Goal: Task Accomplishment & Management: Use online tool/utility

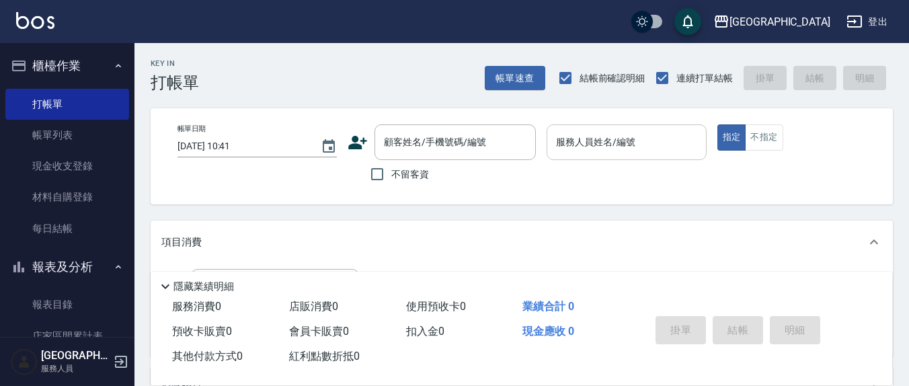
drag, startPoint x: 370, startPoint y: 180, endPoint x: 627, endPoint y: 132, distance: 261.2
click at [370, 179] on input "不留客資" at bounding box center [377, 174] width 28 height 28
checkbox input "true"
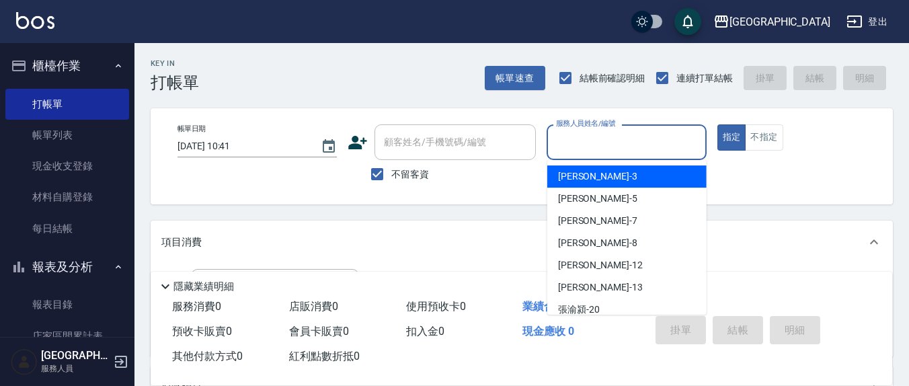
click at [631, 136] on input "服務人員姓名/編號" at bounding box center [626, 142] width 147 height 24
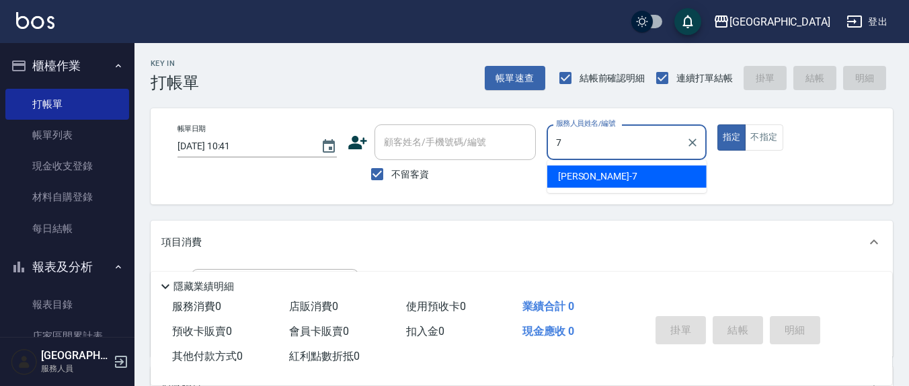
type input "7"
type button "true"
type input "[PERSON_NAME]7"
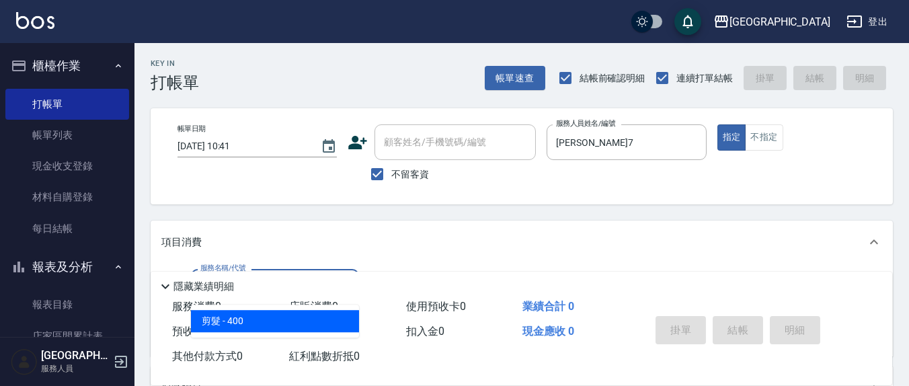
type input "剪髮(401)"
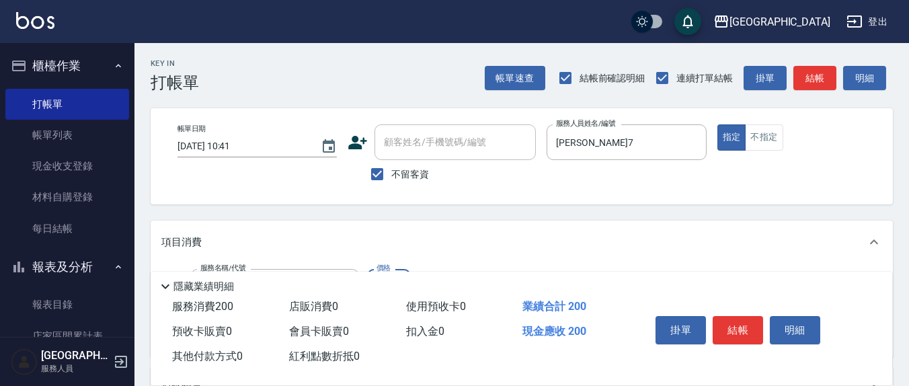
type input "200"
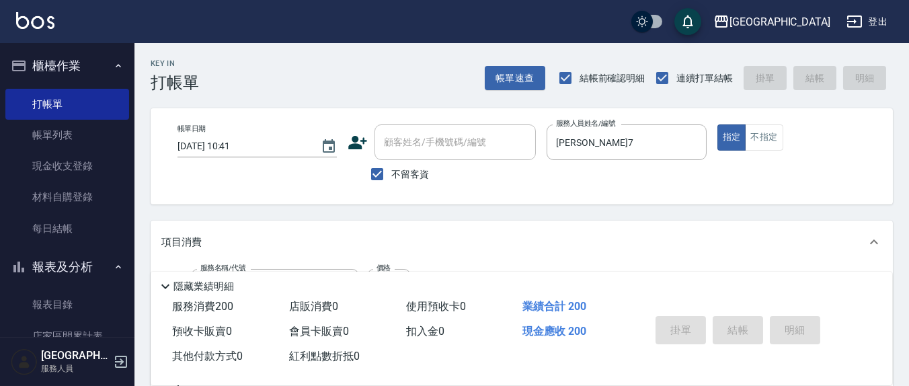
type input "[DATE] 15:22"
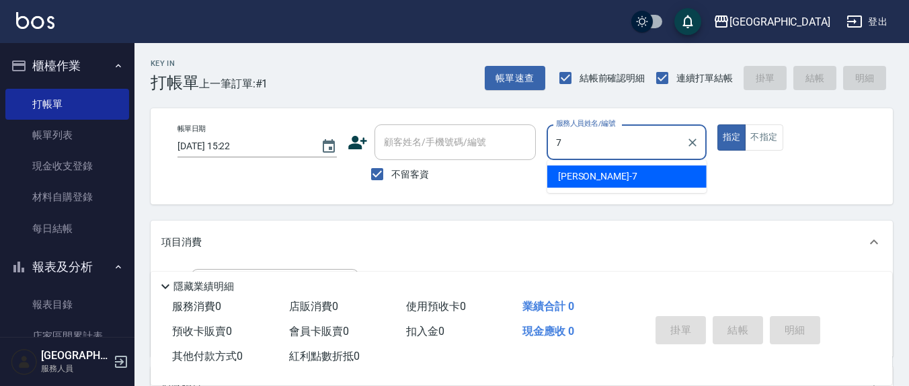
type input "[PERSON_NAME]7"
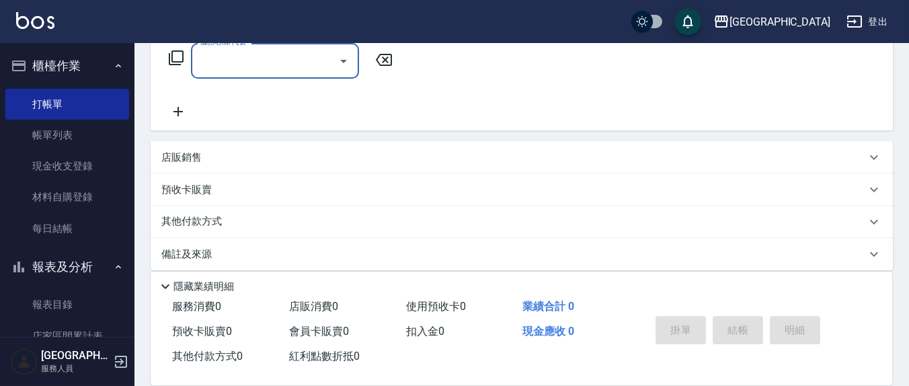
scroll to position [237, 0]
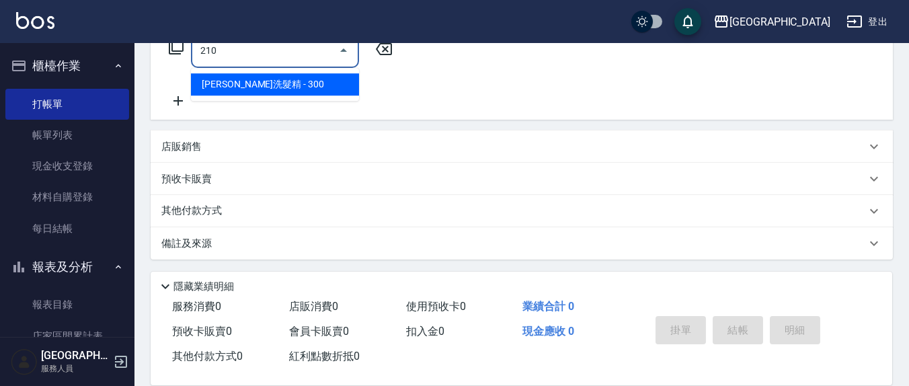
type input "[PERSON_NAME]洗髮精(210)"
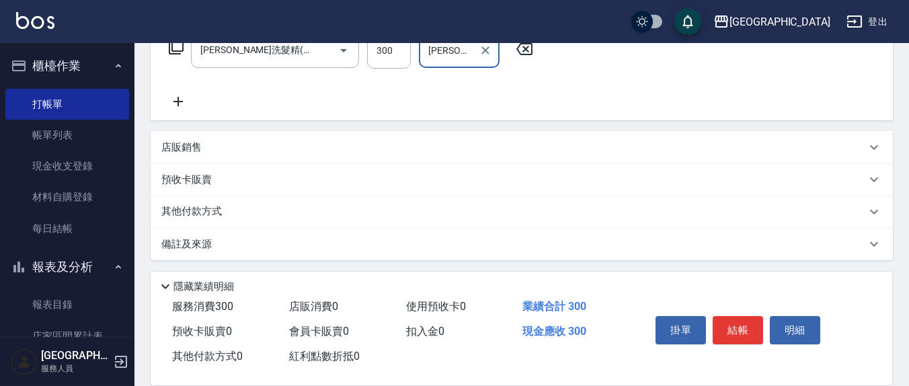
type input "[PERSON_NAME]-3"
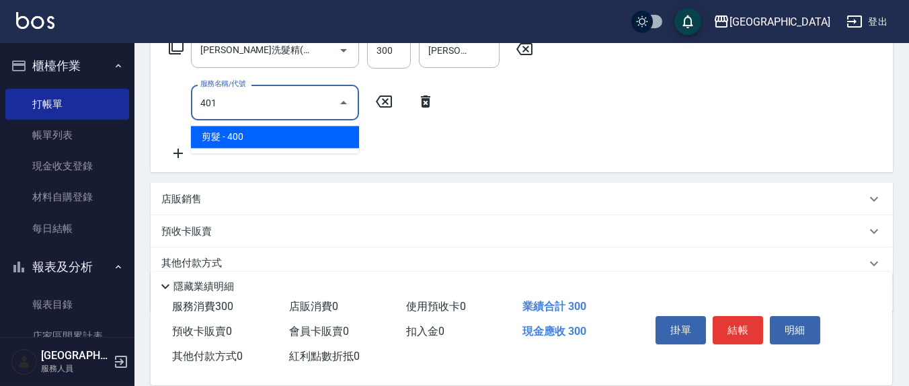
type input "剪髮(401)"
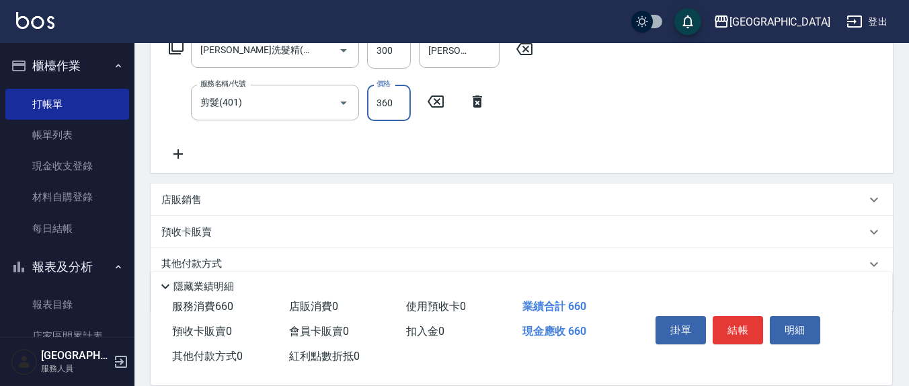
type input "360"
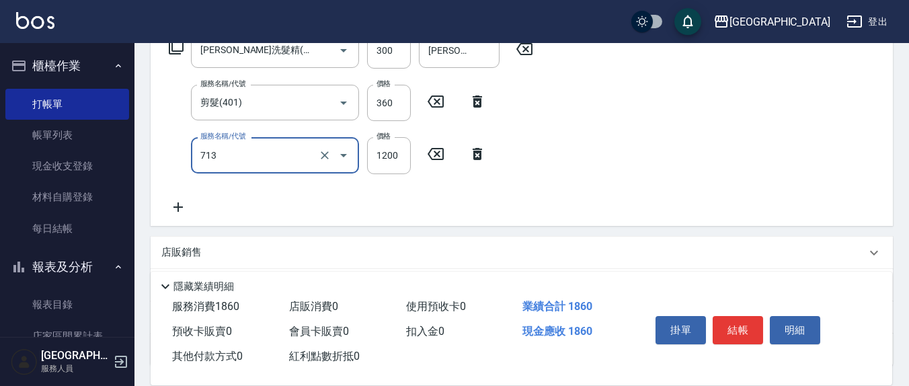
type input "水樣結構式1200(713)"
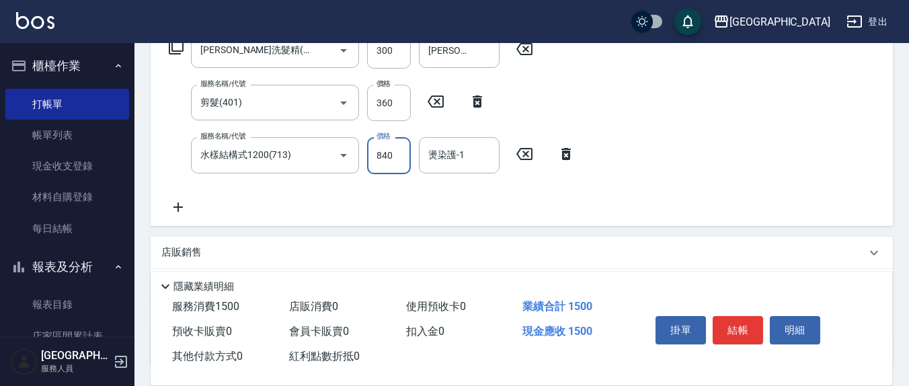
type input "840"
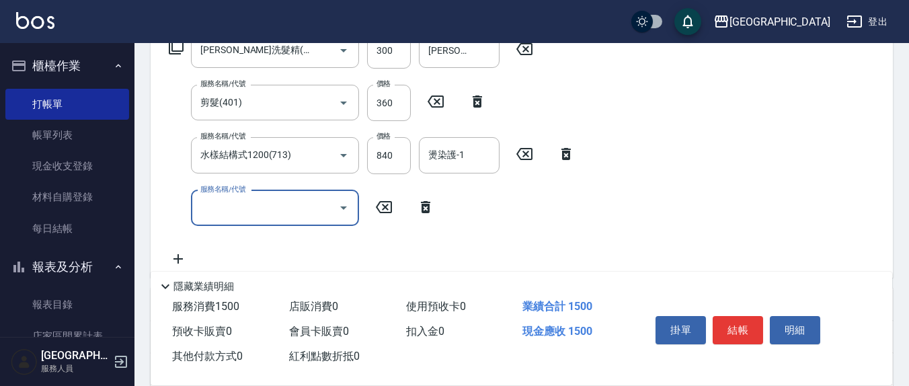
click at [477, 160] on input "燙染護-1" at bounding box center [459, 155] width 69 height 24
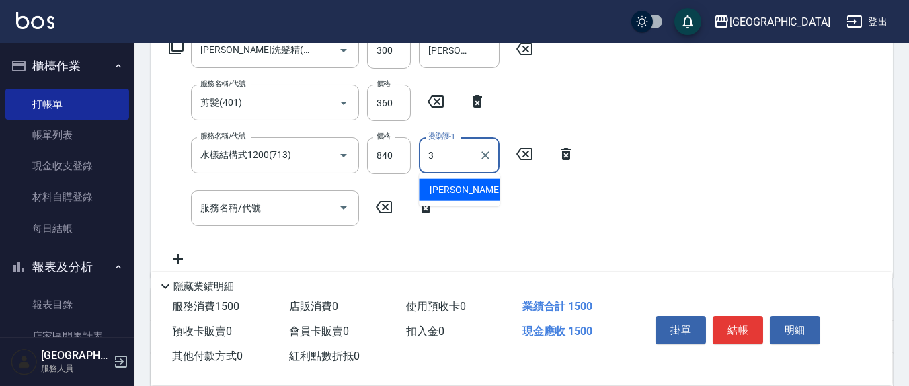
type input "[PERSON_NAME]-3"
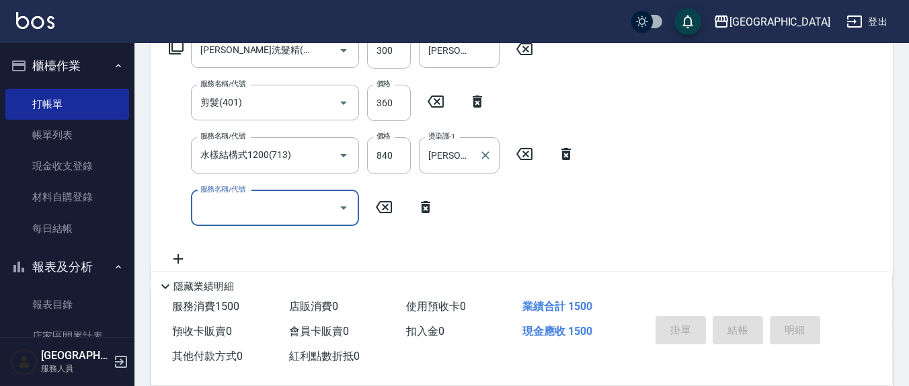
type input "[DATE] 15:23"
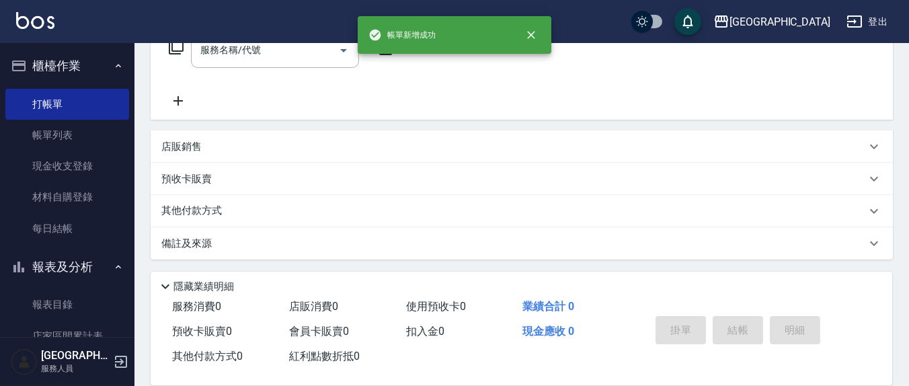
scroll to position [0, 0]
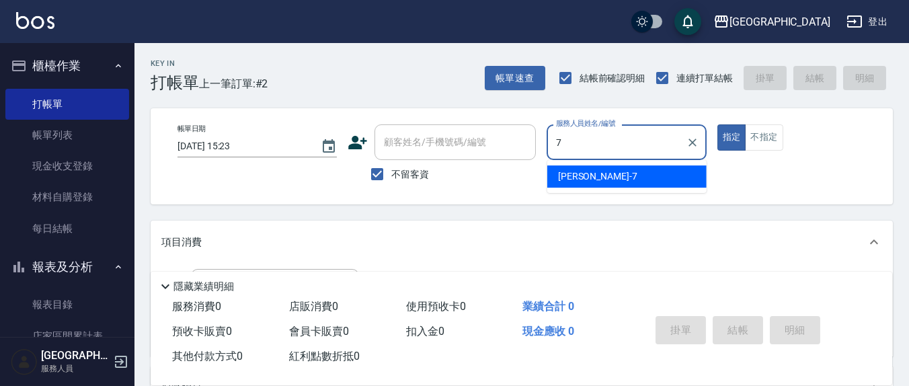
type input "[PERSON_NAME]7"
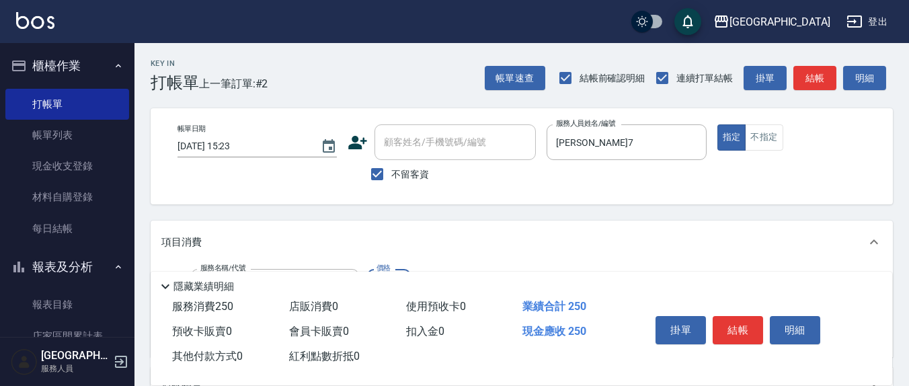
type input "洗髮(201)"
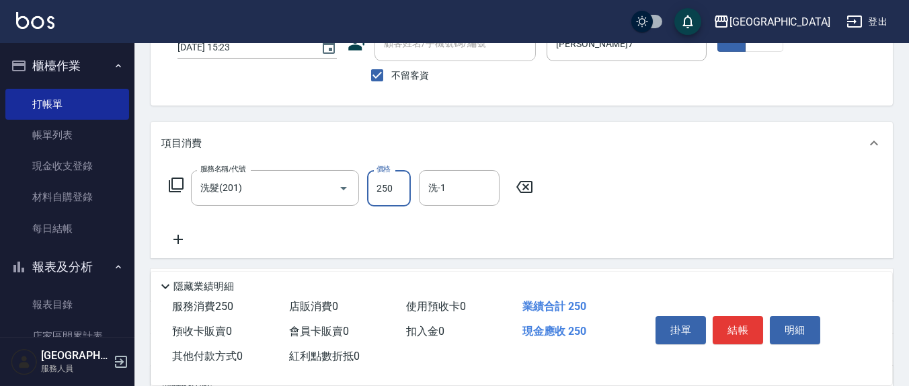
scroll to position [140, 0]
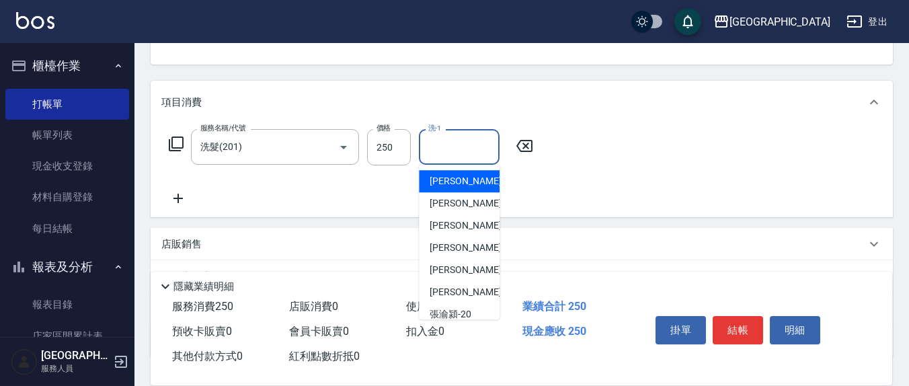
click at [491, 148] on input "洗-1" at bounding box center [459, 147] width 69 height 24
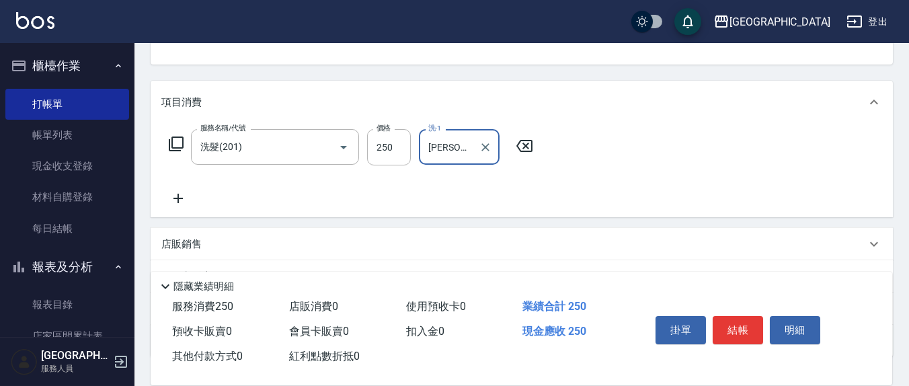
type input "[PERSON_NAME]-21"
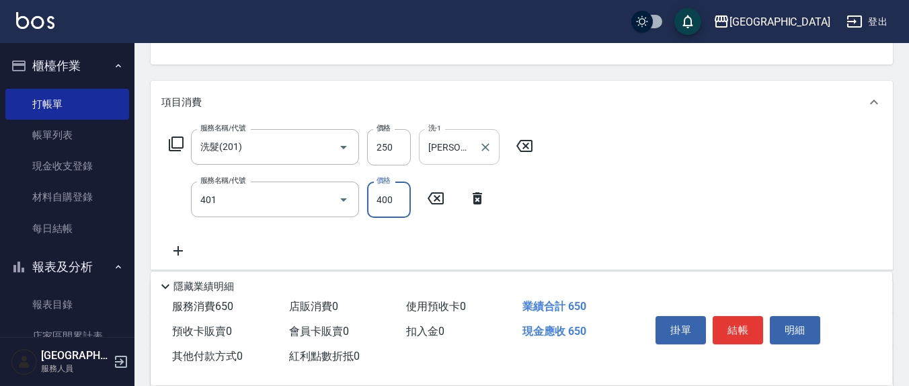
type input "剪髮(401)"
type input "250"
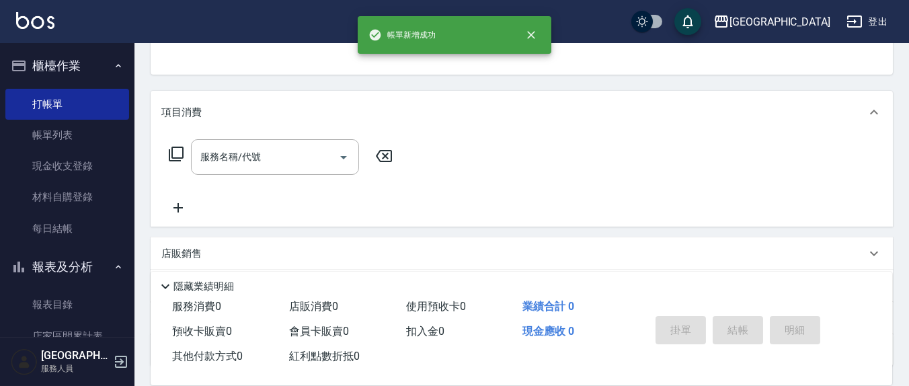
scroll to position [0, 0]
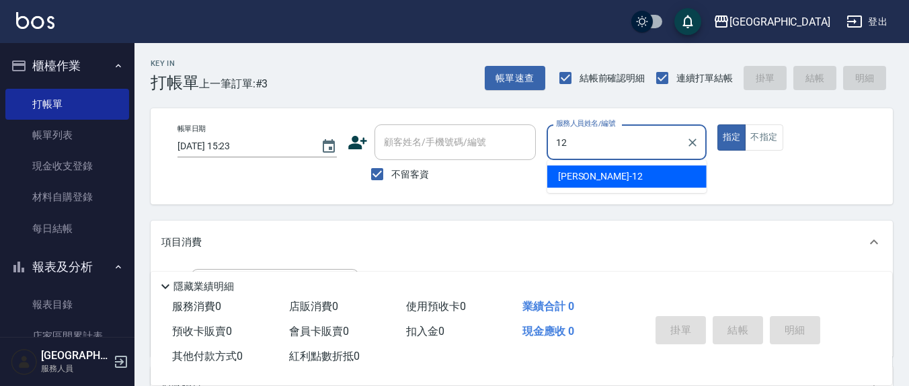
type input "[PERSON_NAME]-12"
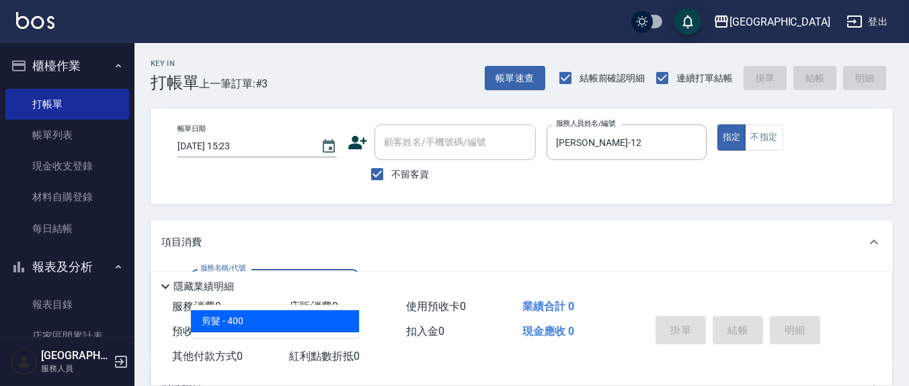
type input "剪髮(401)"
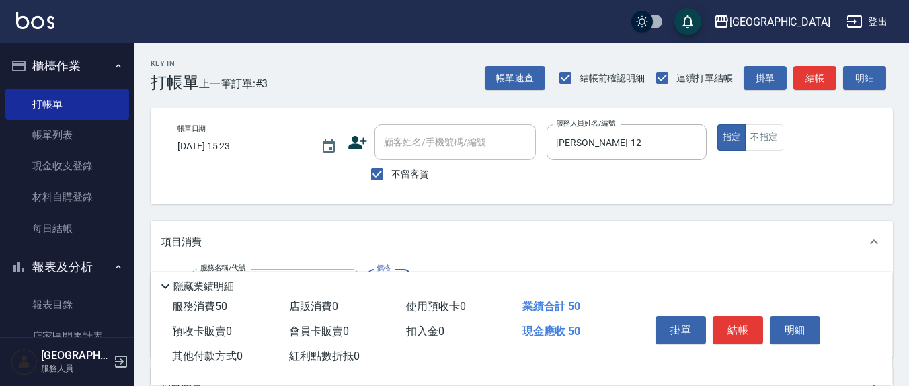
type input "50"
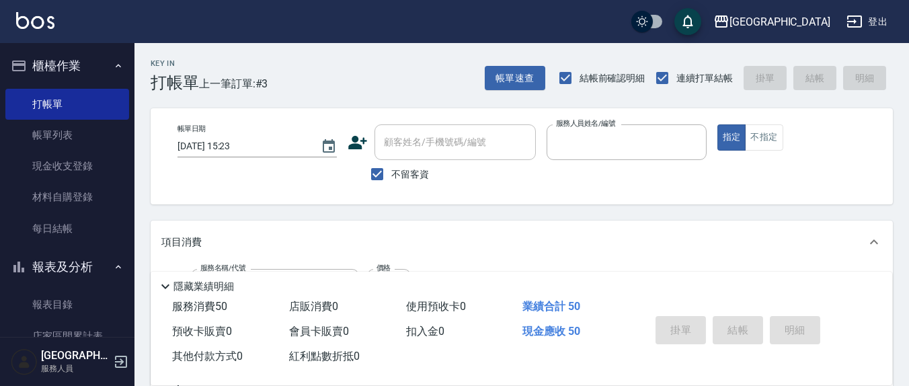
click at [717, 124] on button "指定" at bounding box center [731, 137] width 29 height 26
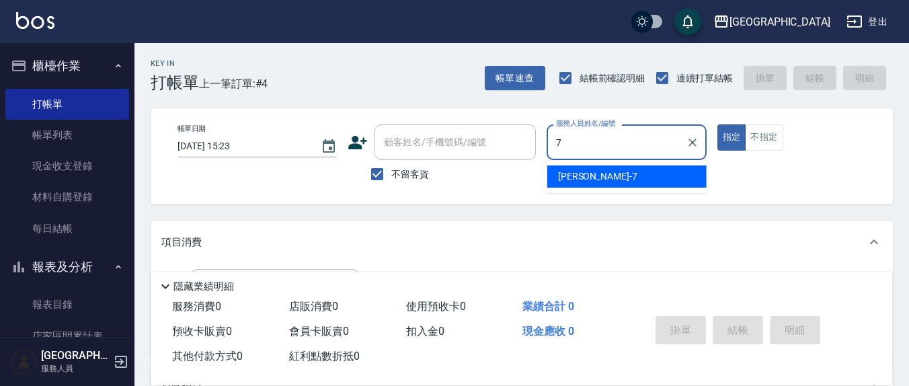
type input "[PERSON_NAME]7"
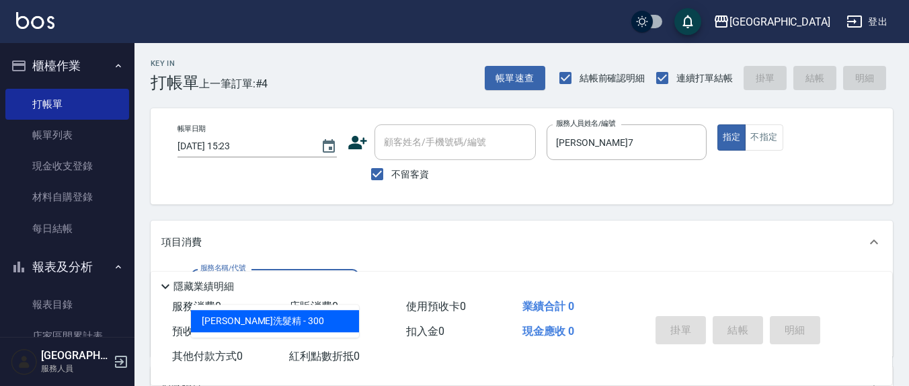
type input "[PERSON_NAME]洗髮精(210)"
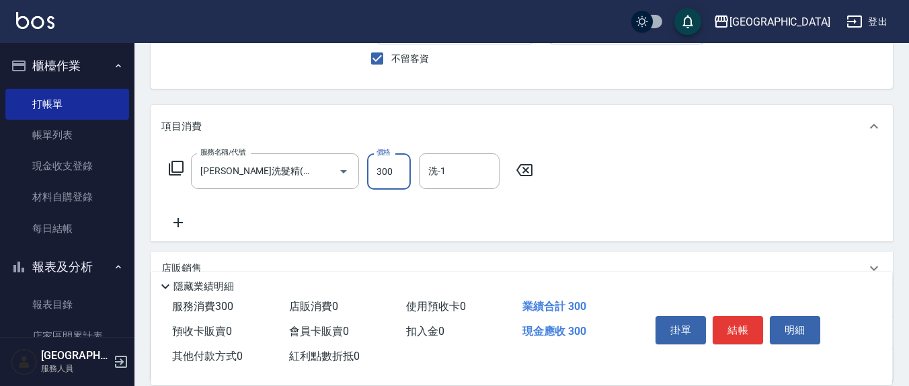
scroll to position [140, 0]
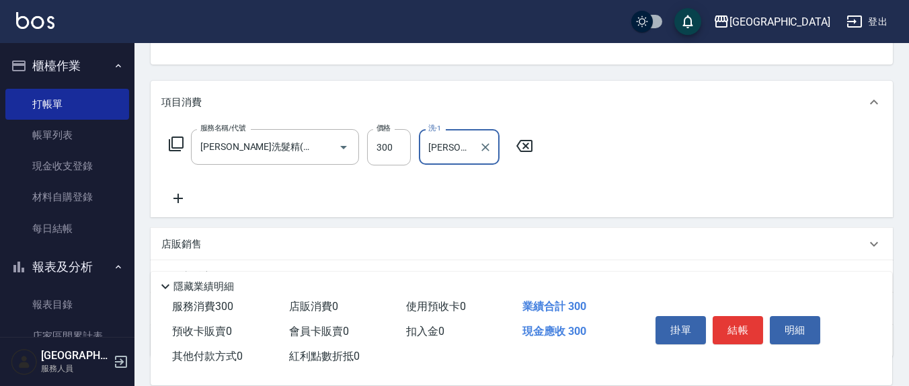
type input "[PERSON_NAME]-21"
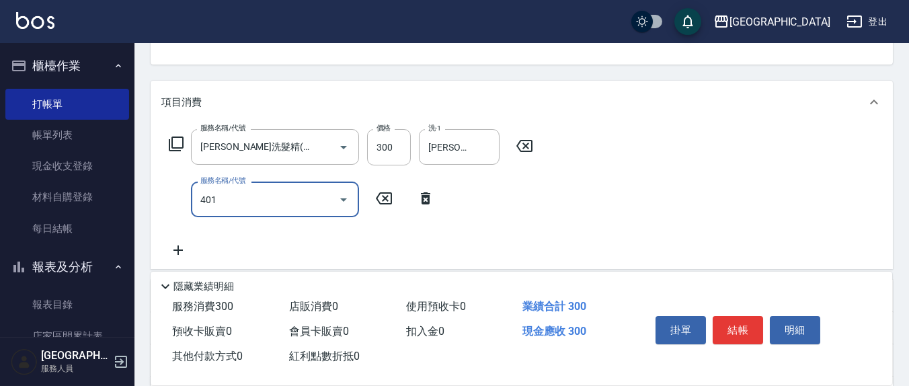
type input "401"
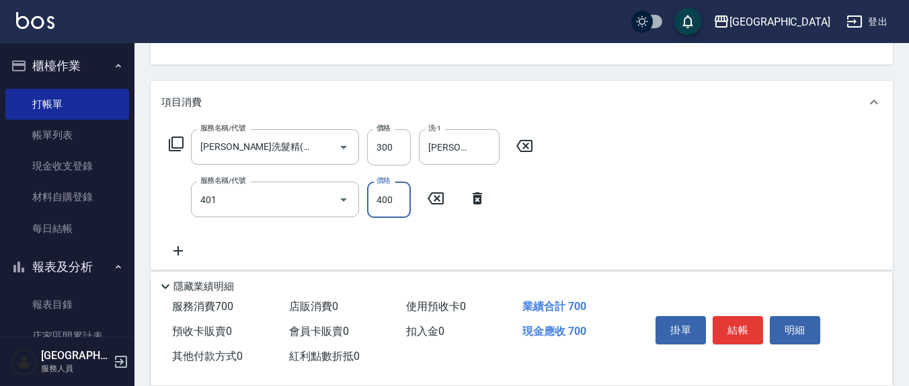
type input "3"
type input "剪髮(401)"
type input "300"
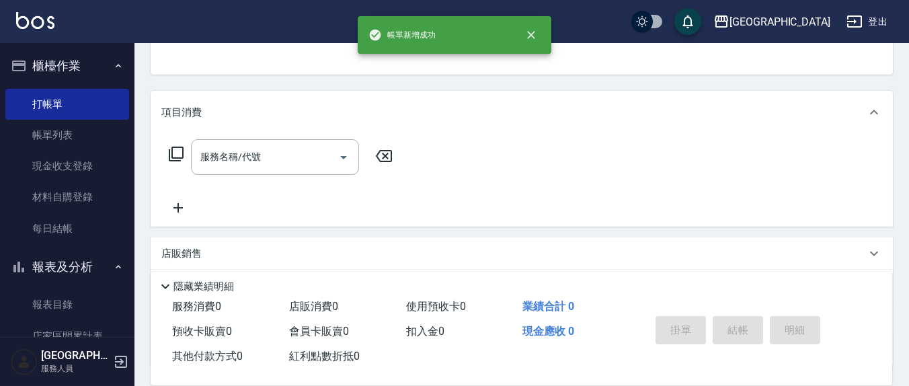
scroll to position [0, 0]
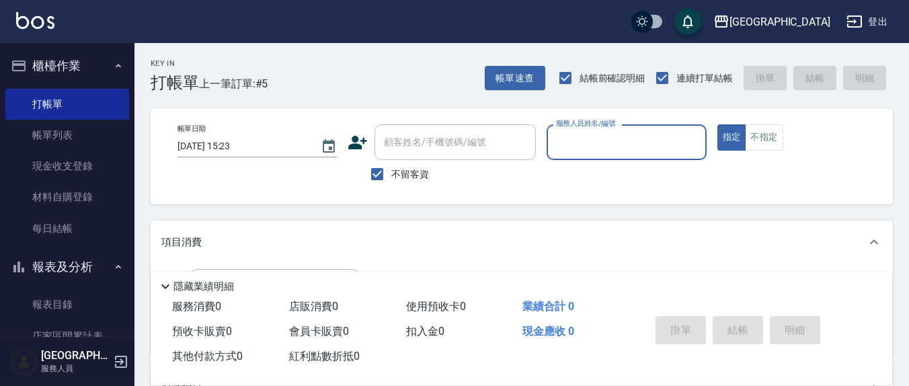
click at [567, 147] on input "服務人員姓名/編號" at bounding box center [626, 142] width 147 height 24
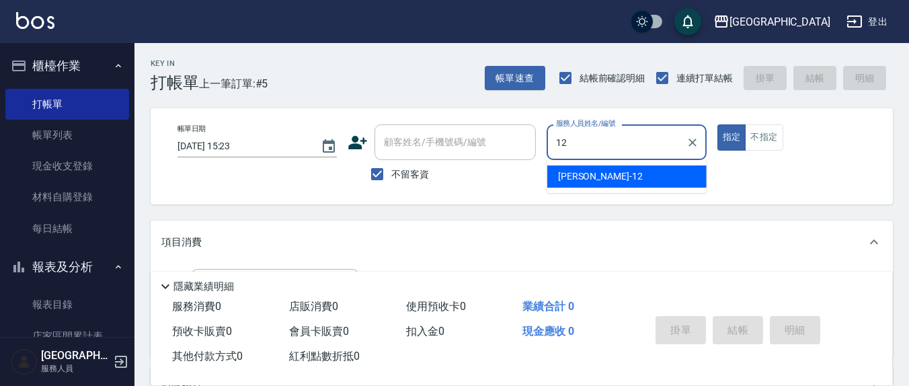
type input "[PERSON_NAME]-12"
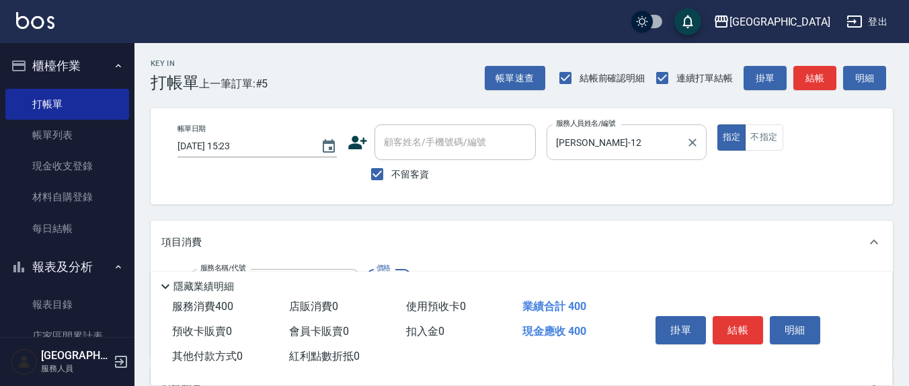
type input "剪髮(401)"
type input "350"
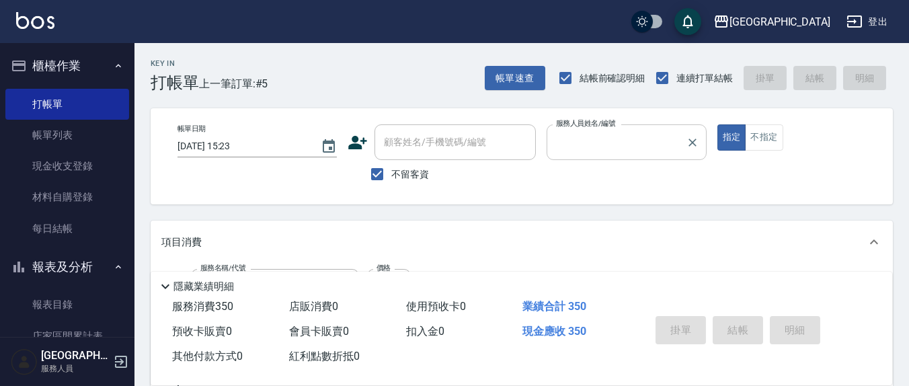
click at [717, 124] on button "指定" at bounding box center [731, 137] width 29 height 26
type input "[DATE] 15:30"
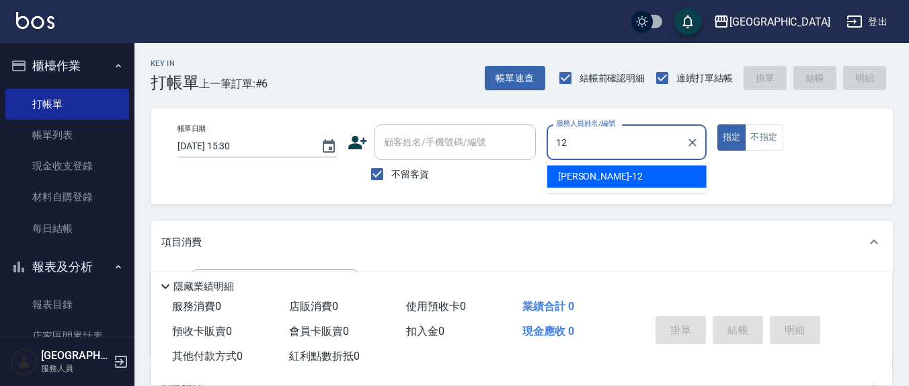
type input "[PERSON_NAME]-12"
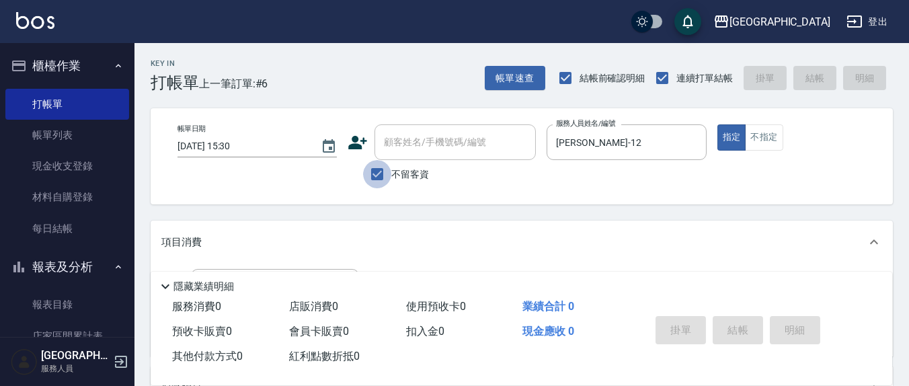
click at [374, 176] on input "不留客資" at bounding box center [377, 174] width 28 height 28
checkbox input "false"
click at [410, 147] on div "顧客姓名/手機號碼/編號 顧客姓名/手機號碼/編號" at bounding box center [454, 142] width 161 height 36
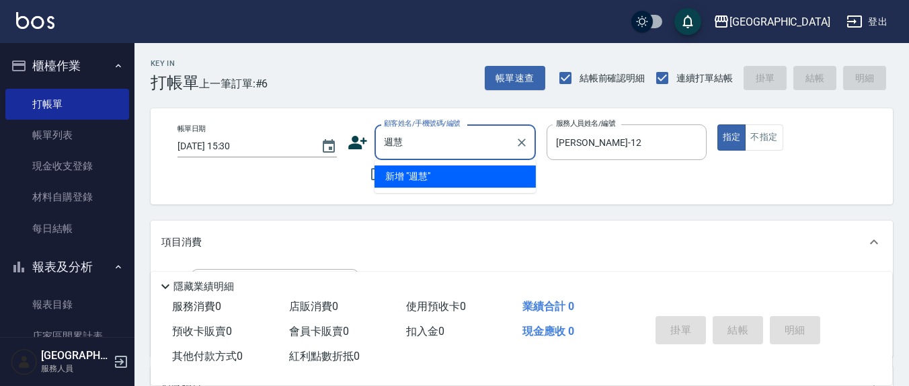
click at [393, 138] on input "週慧" at bounding box center [445, 142] width 129 height 24
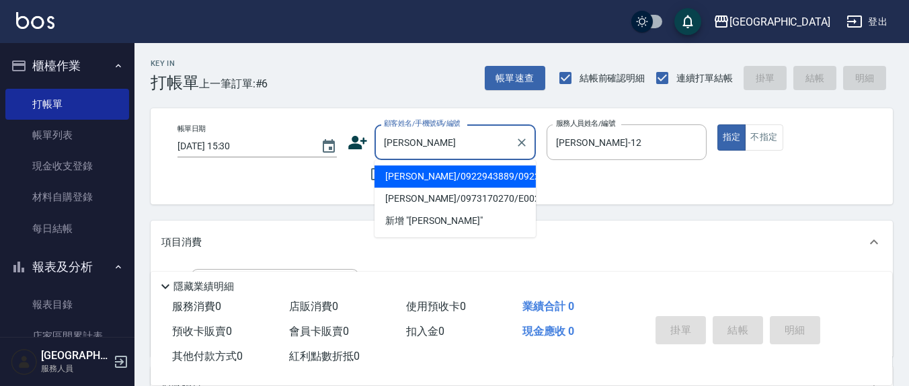
click at [454, 188] on li "[PERSON_NAME]/0922943889/0922943889" at bounding box center [454, 176] width 161 height 22
type input "[PERSON_NAME]/0922943889/0922943889"
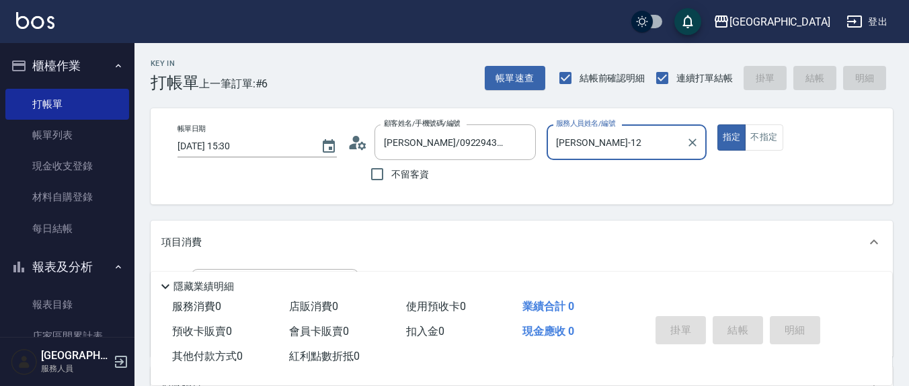
scroll to position [140, 0]
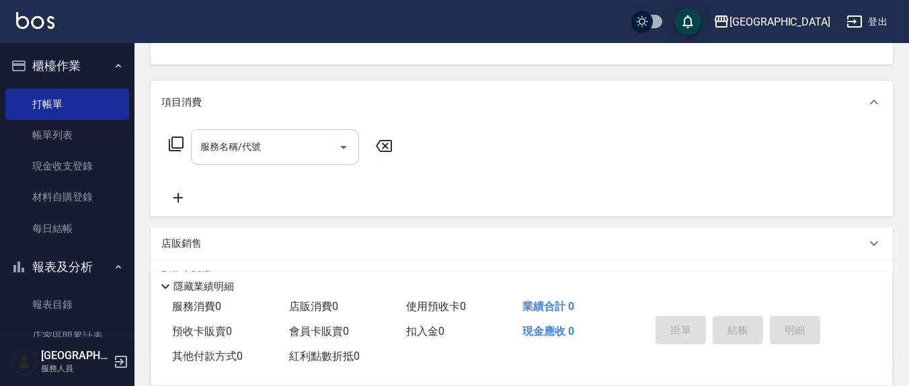
click at [298, 156] on input "服務名稱/代號" at bounding box center [265, 147] width 136 height 24
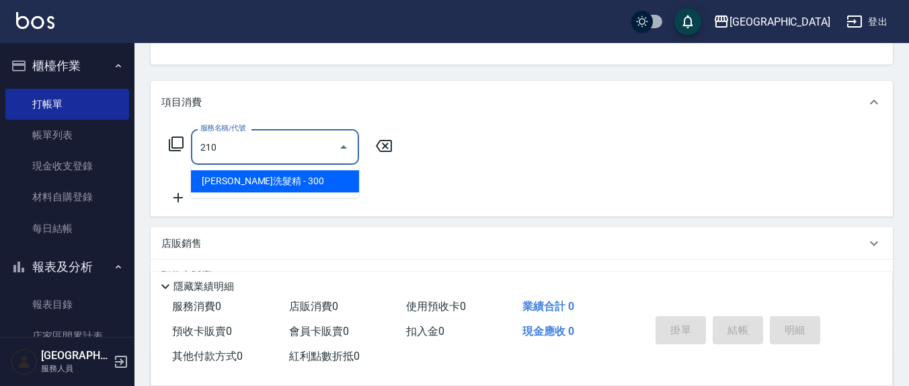
type input "[PERSON_NAME]洗髮精(210)"
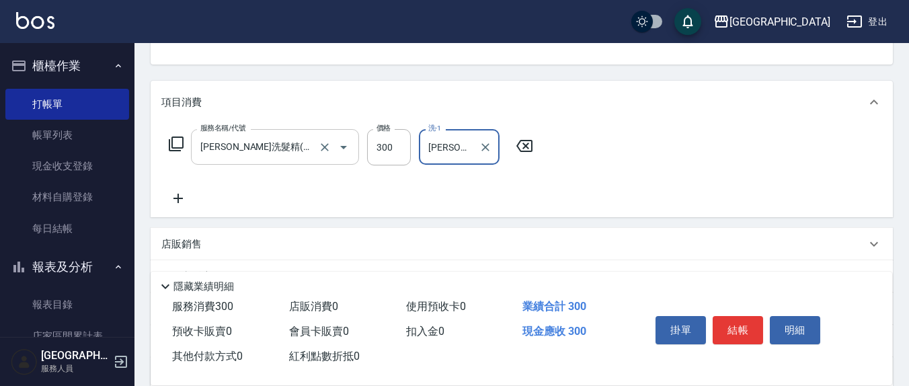
type input "[PERSON_NAME]-3"
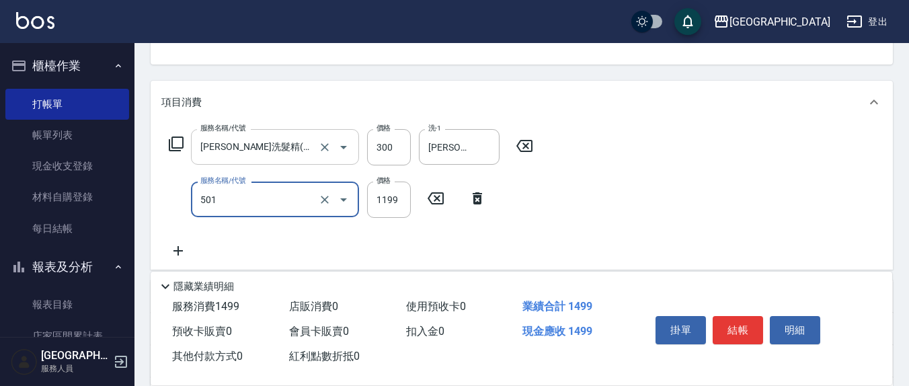
type input "染髮(501)"
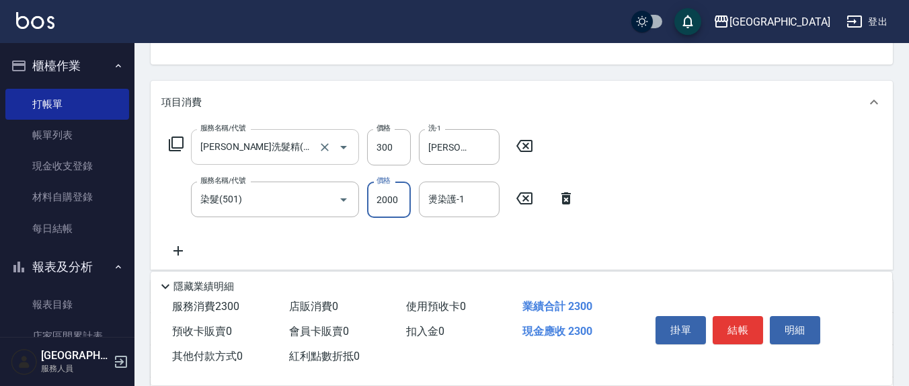
type input "2000"
type input "[PERSON_NAME]-3"
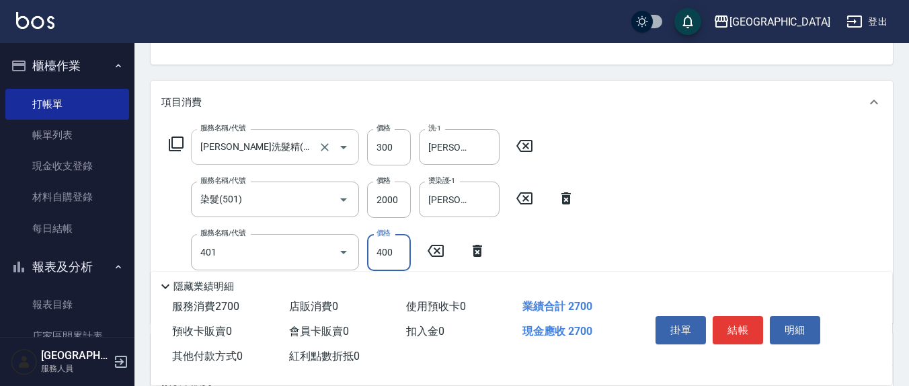
type input "剪髮(401)"
type input "450"
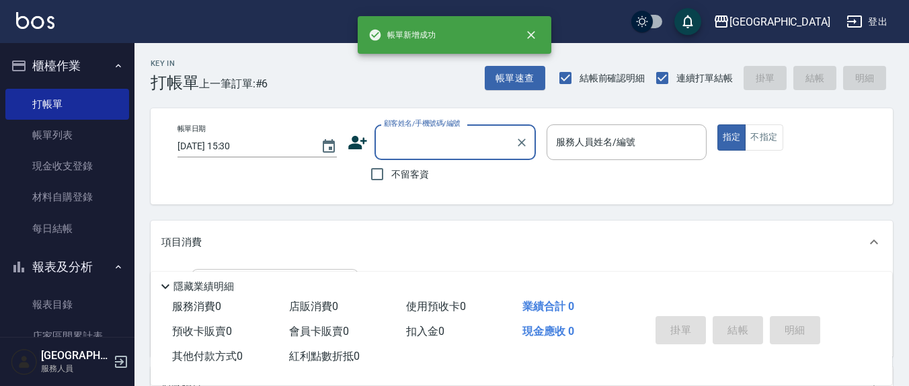
scroll to position [0, 0]
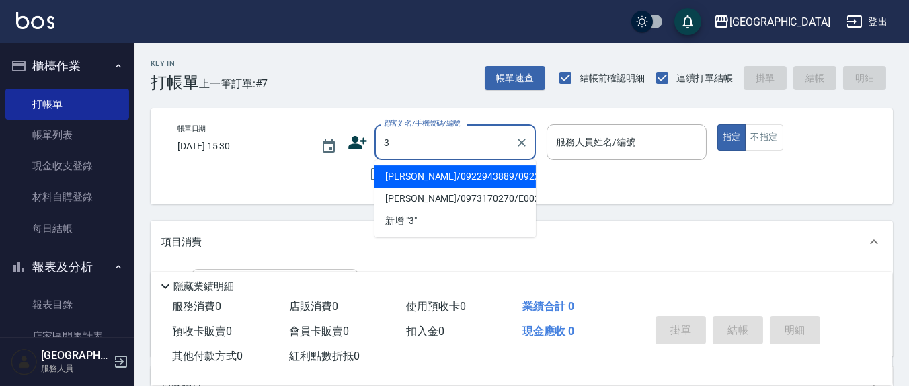
click at [717, 124] on button "指定" at bounding box center [731, 137] width 29 height 26
type input "[PERSON_NAME]/0922943889/0922943889"
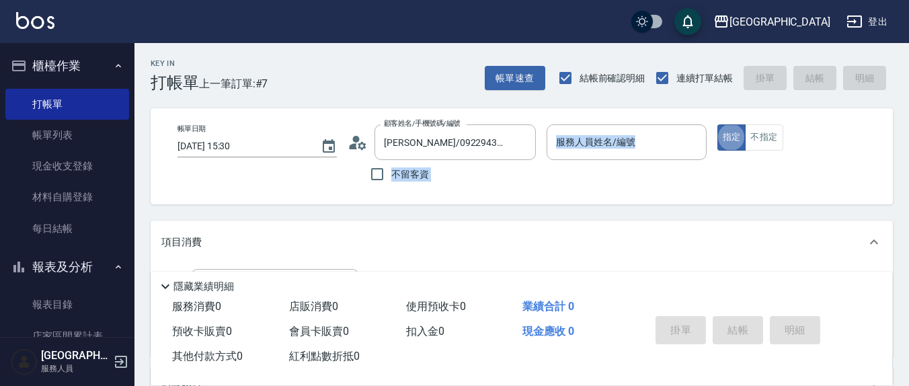
drag, startPoint x: 365, startPoint y: 195, endPoint x: 373, endPoint y: 212, distance: 19.3
click at [373, 212] on div "Key In 打帳單 上一筆訂單:#7 帳單速查 結帳前確認明細 連續打單結帳 掛單 結帳 明細 帳單日期 [DATE] 15:30 顧客姓名/手機號碼/編號…" at bounding box center [521, 349] width 775 height 612
click at [370, 172] on input "不留客資" at bounding box center [377, 174] width 28 height 28
checkbox input "true"
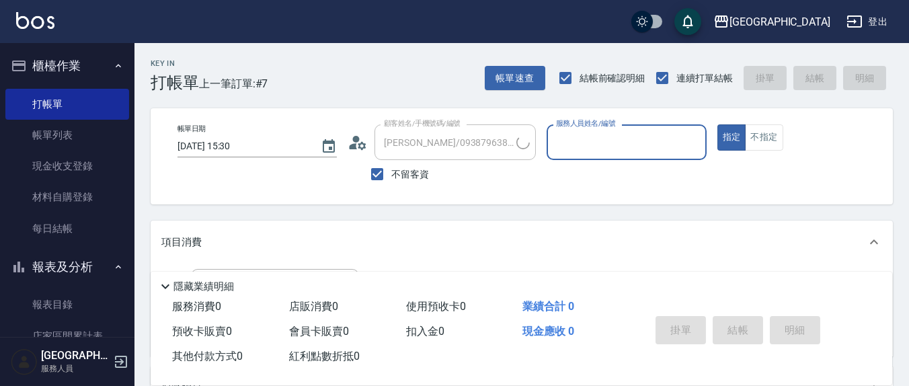
click at [632, 144] on input "服務人員姓名/編號" at bounding box center [626, 142] width 147 height 24
type input "[PERSON_NAME]/0918660533/"
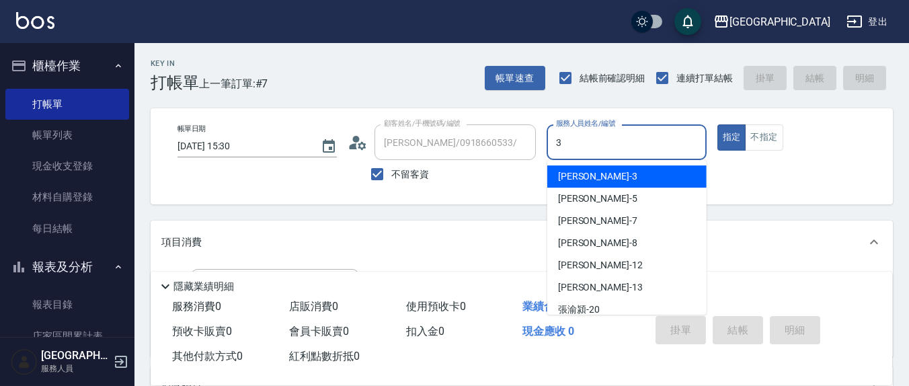
type input "[PERSON_NAME]-3"
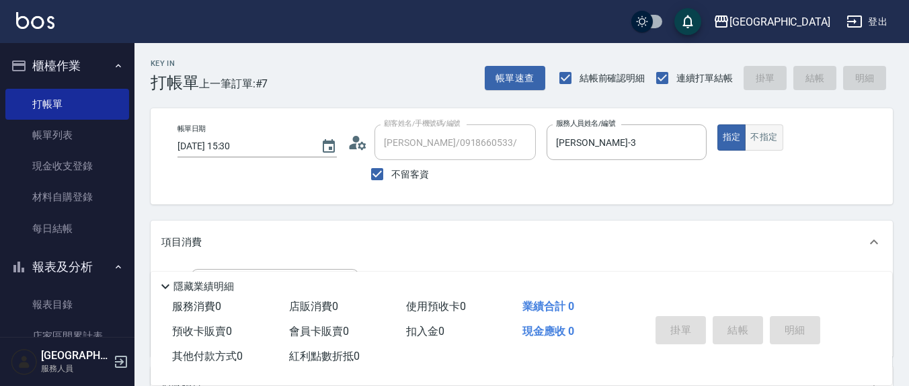
click at [753, 133] on button "不指定" at bounding box center [764, 137] width 38 height 26
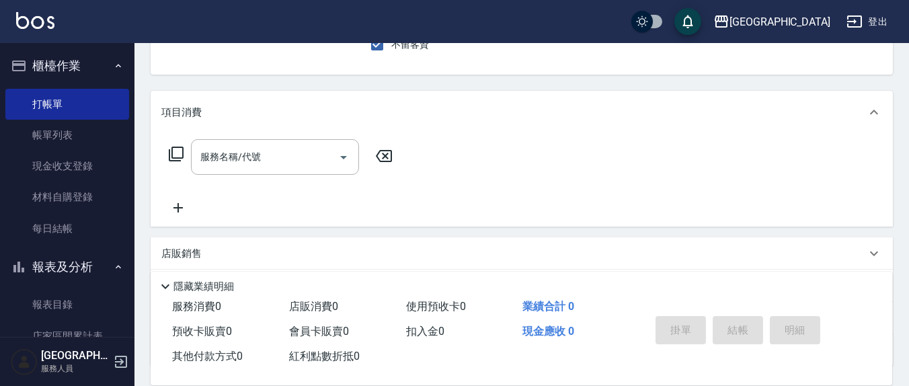
scroll to position [140, 0]
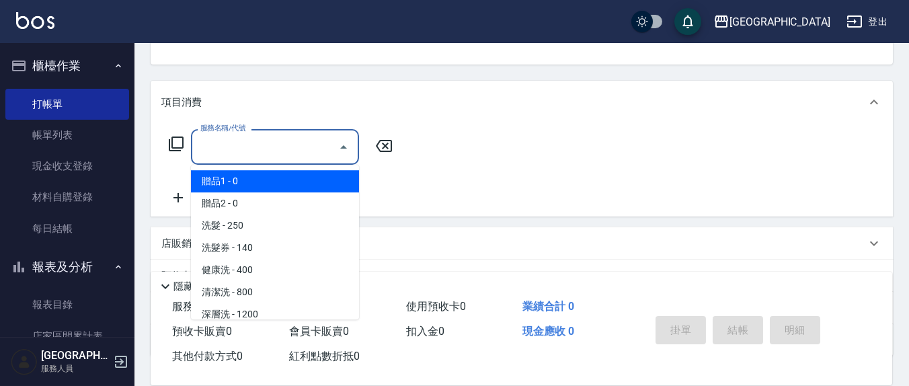
click at [296, 149] on input "服務名稱/代號" at bounding box center [265, 147] width 136 height 24
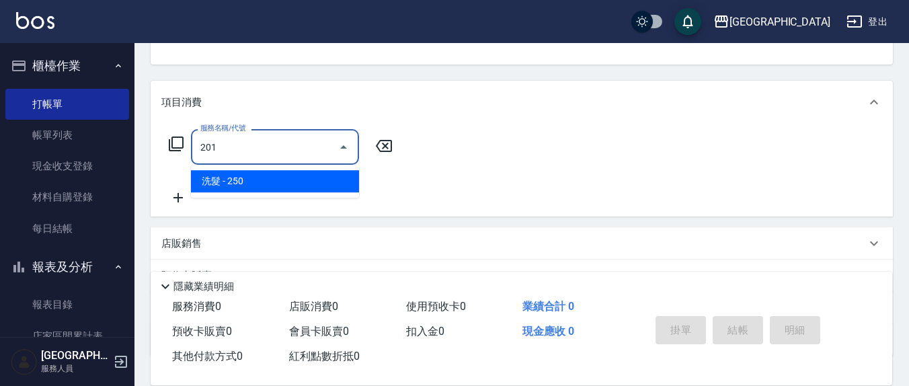
type input "洗髮(201)"
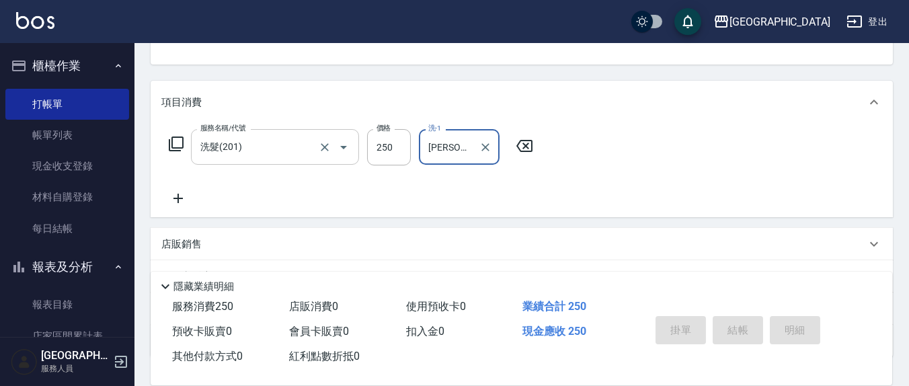
type input "[PERSON_NAME]-22"
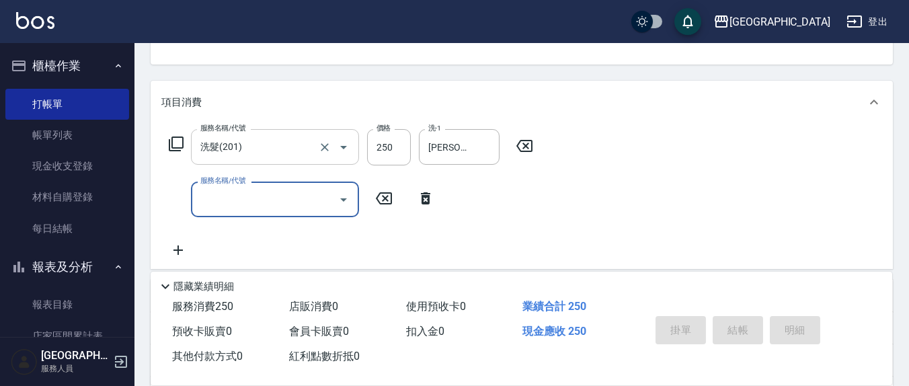
type input "[DATE] 15:31"
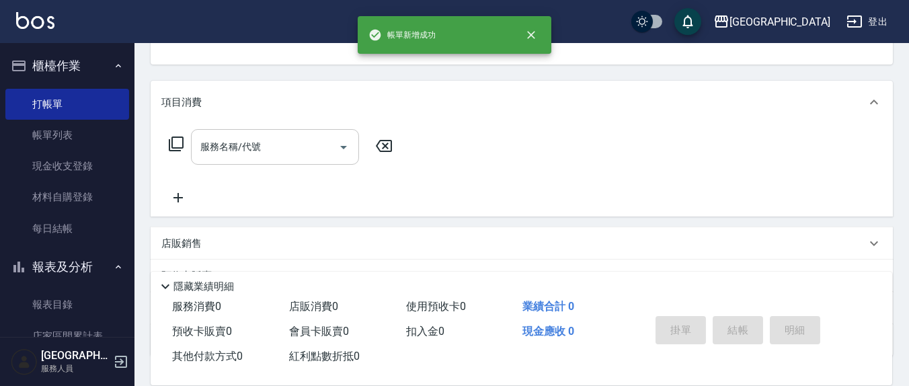
scroll to position [0, 0]
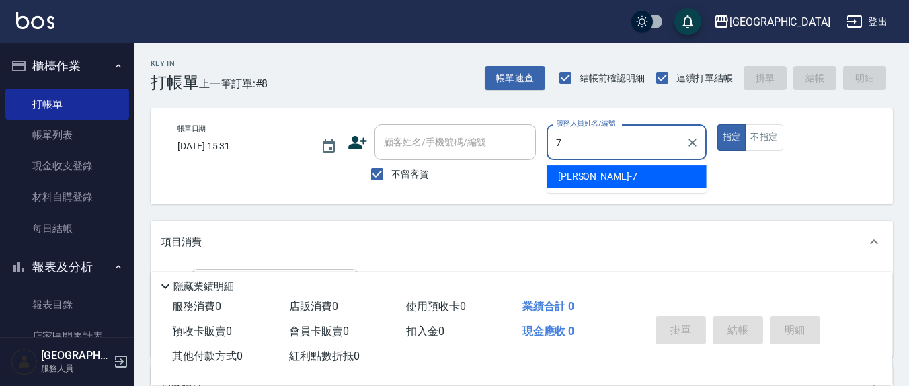
type input "[PERSON_NAME]7"
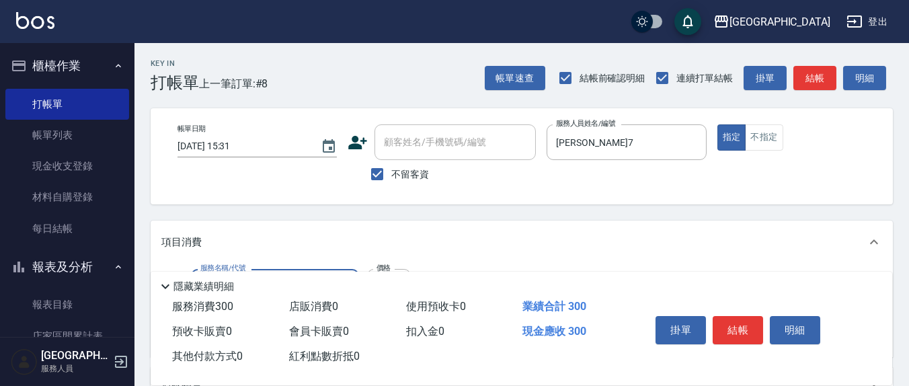
type input "[PERSON_NAME]洗髮精(210)"
type input "[PERSON_NAME]-21"
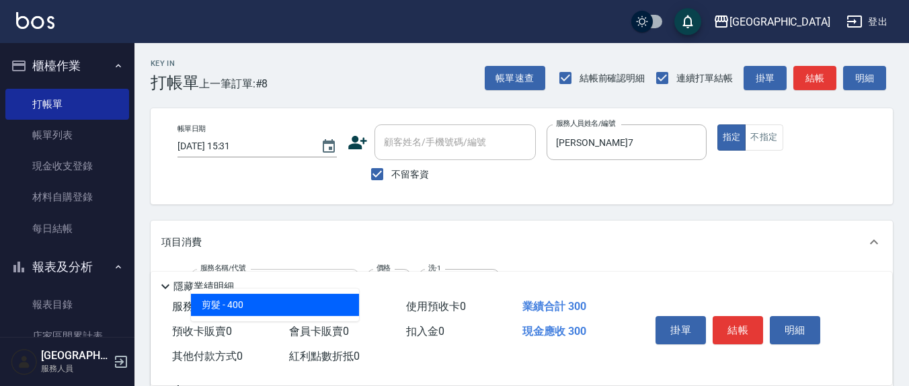
type input "剪髮(401)"
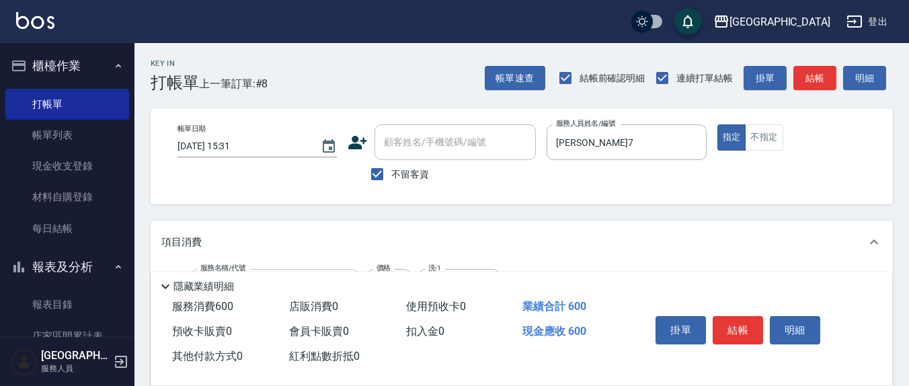
type input "300"
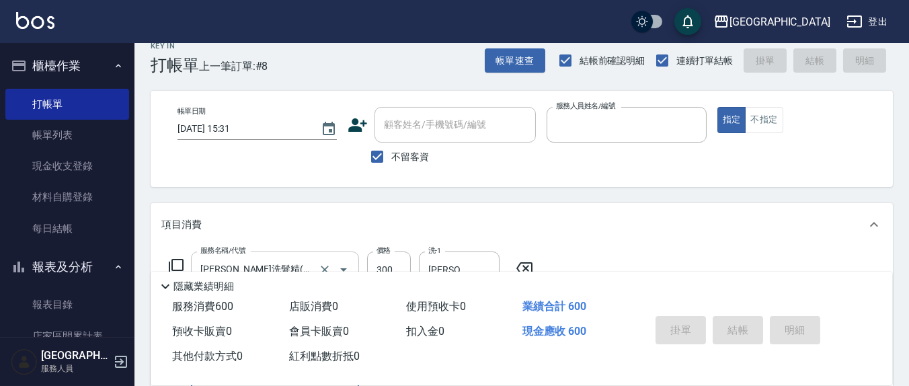
click at [717, 107] on button "指定" at bounding box center [731, 120] width 29 height 26
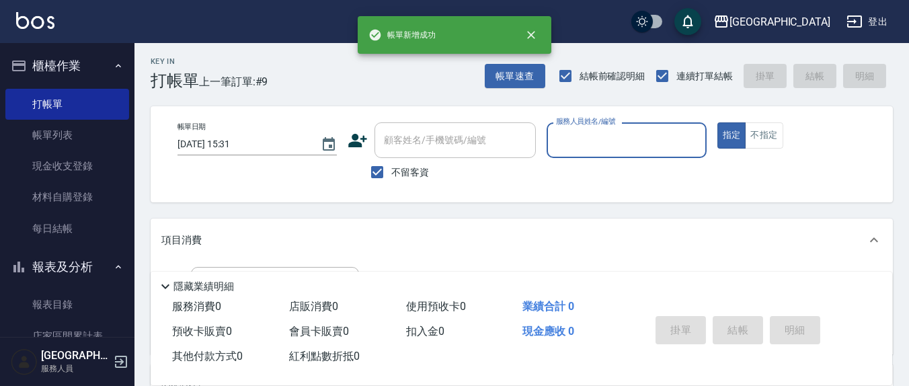
scroll to position [0, 0]
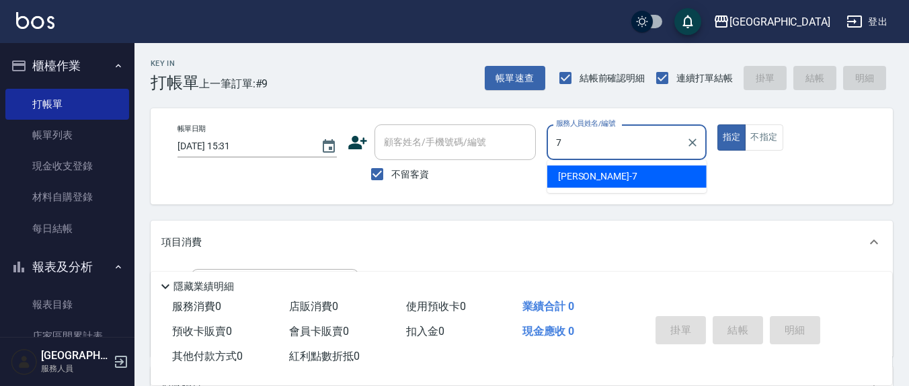
type input "[PERSON_NAME]7"
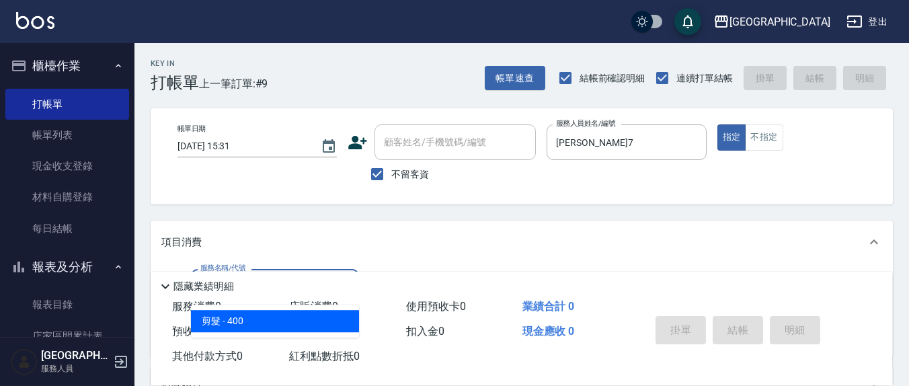
type input "剪髮(401)"
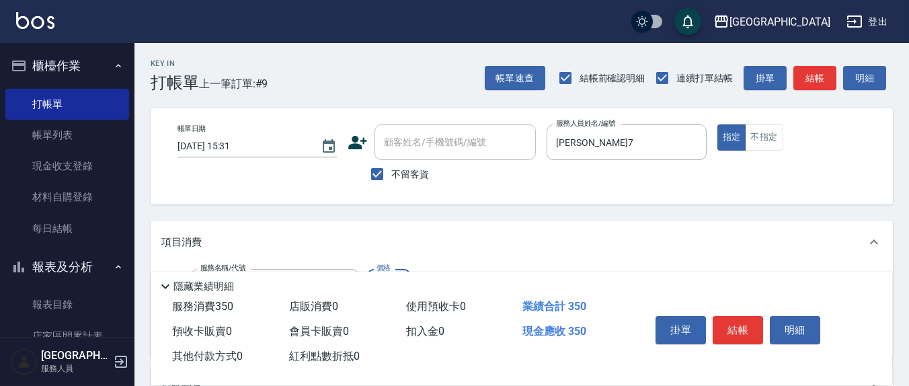
type input "350"
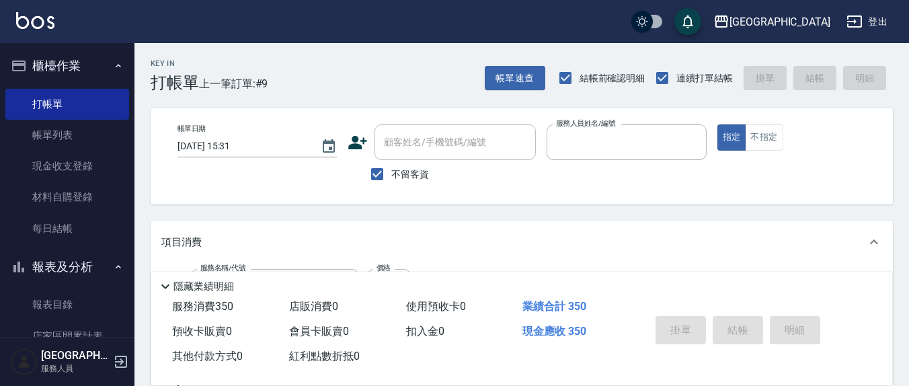
click at [717, 124] on button "指定" at bounding box center [731, 137] width 29 height 26
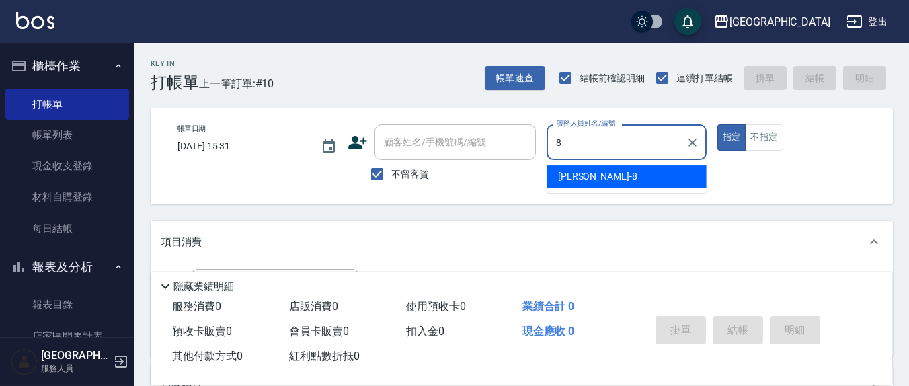
type input "[PERSON_NAME]-8"
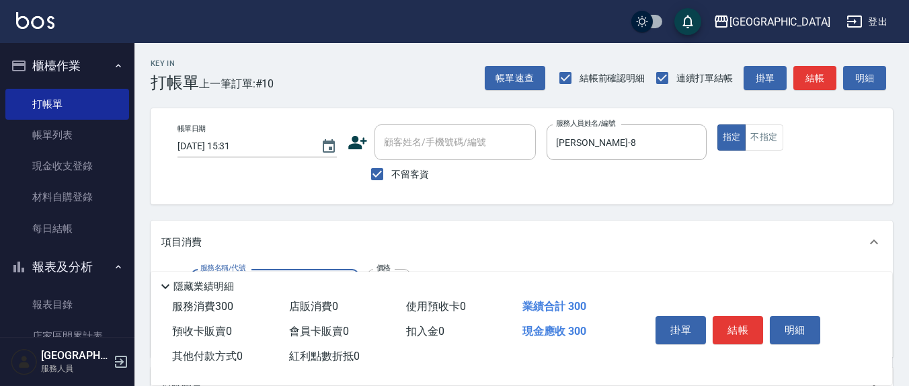
type input "[PERSON_NAME]洗髮精(210)"
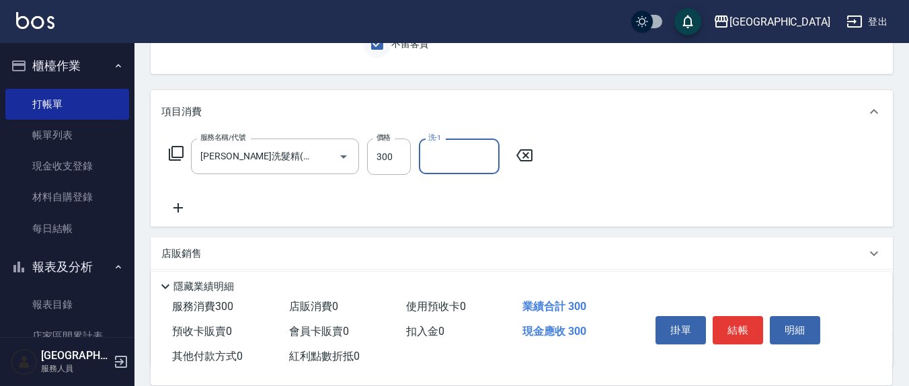
scroll to position [140, 0]
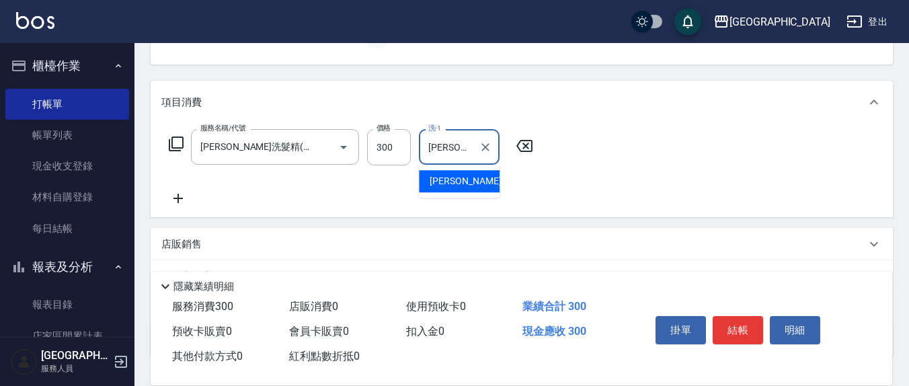
type input "[PERSON_NAME]-8"
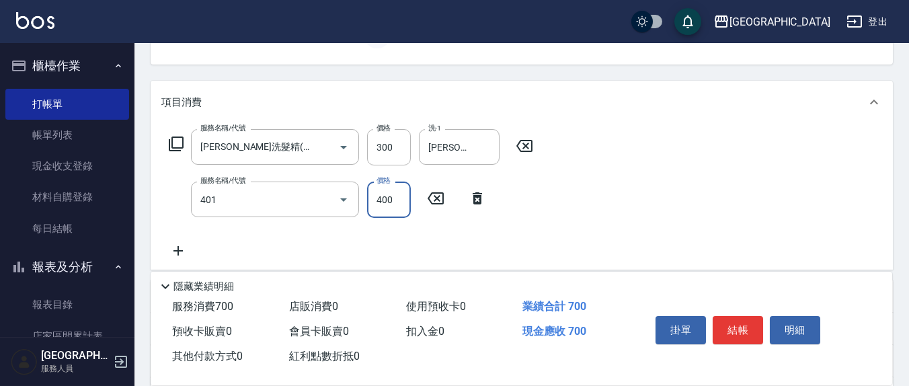
type input "剪髮(401)"
type input "50"
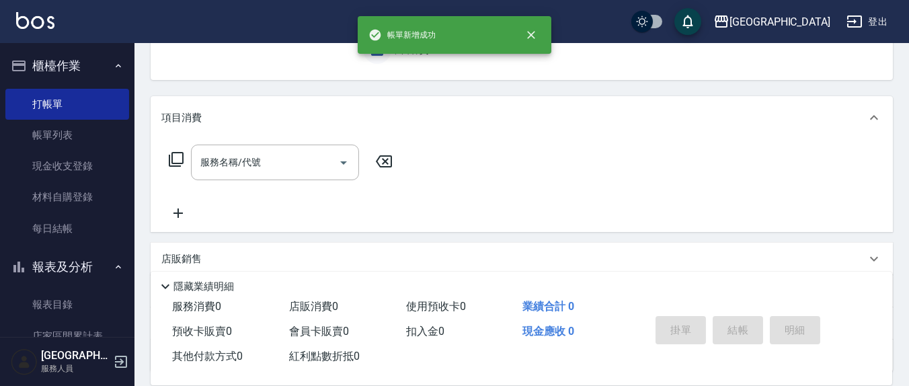
scroll to position [0, 0]
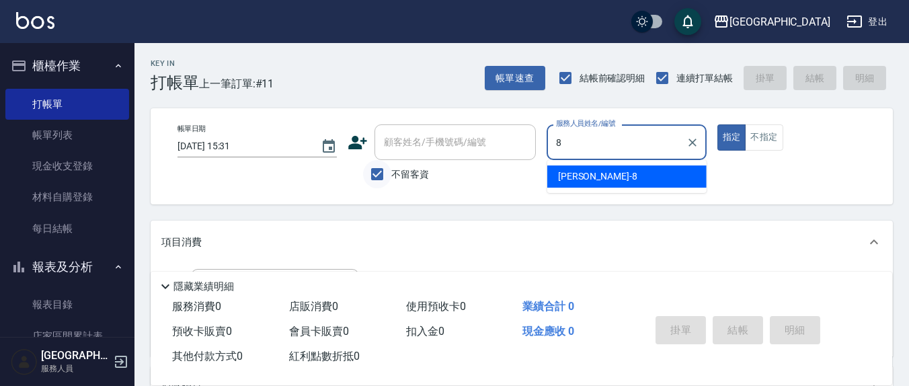
type input "[PERSON_NAME]-8"
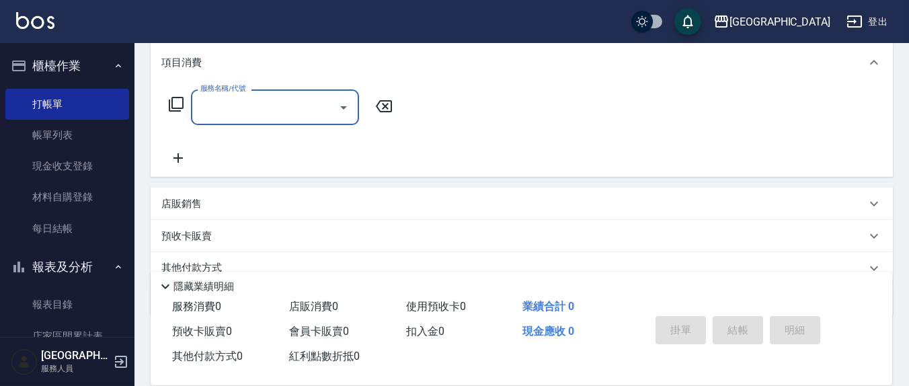
scroll to position [237, 0]
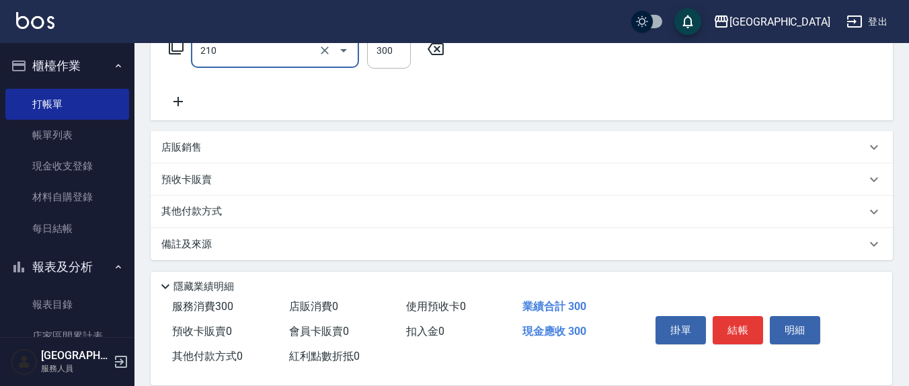
type input "[PERSON_NAME]洗髮精(210)"
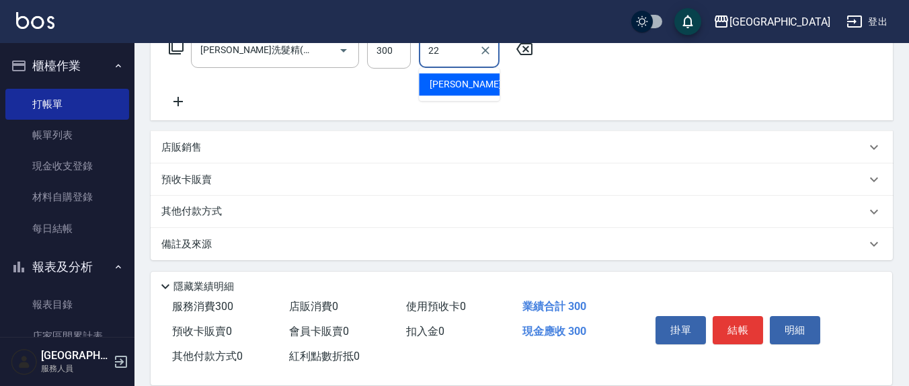
type input "[PERSON_NAME]-22"
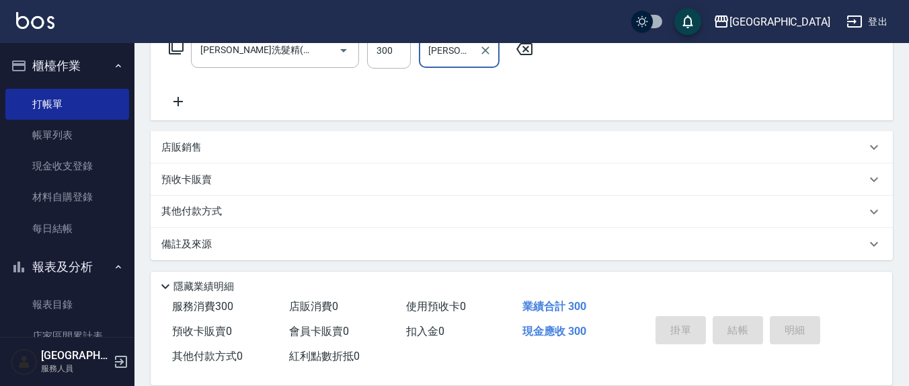
type input "[DATE] 15:32"
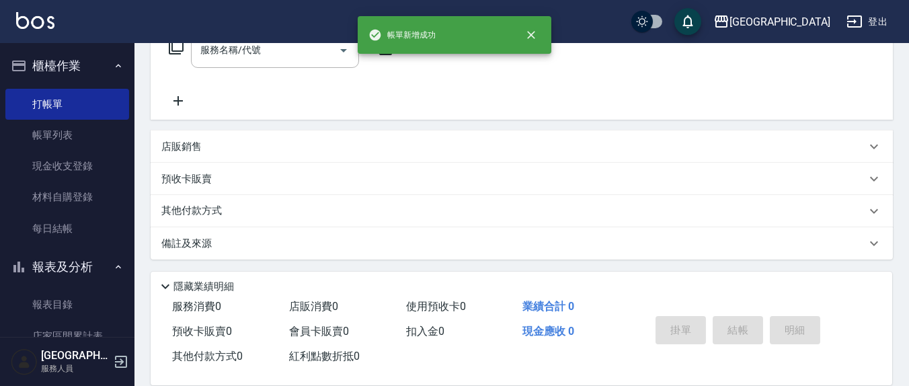
scroll to position [0, 0]
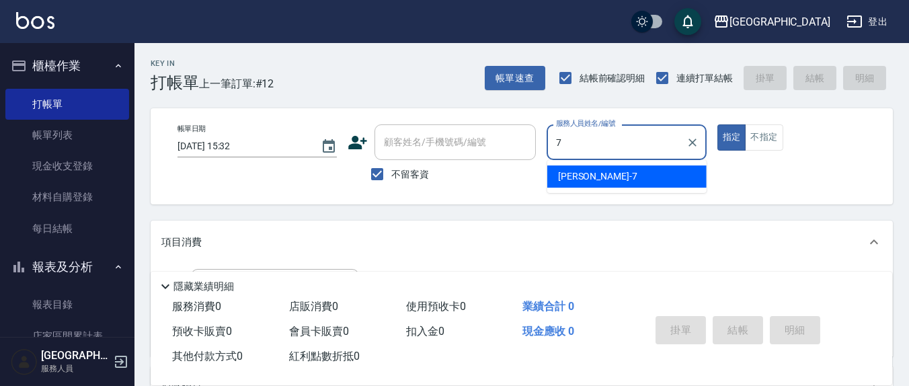
type input "[PERSON_NAME]7"
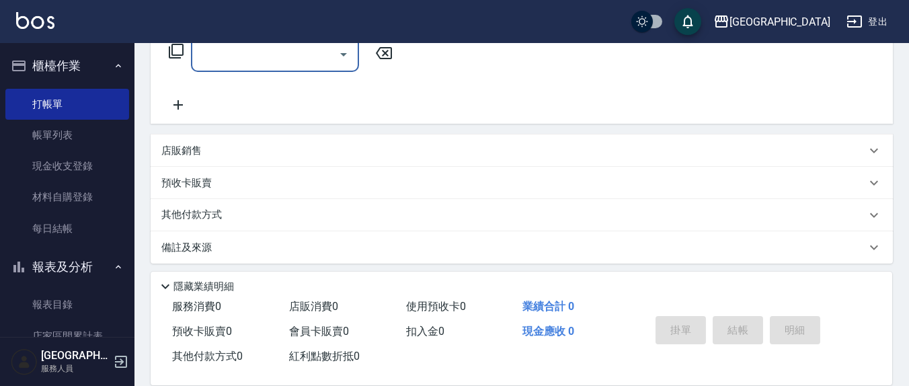
scroll to position [237, 0]
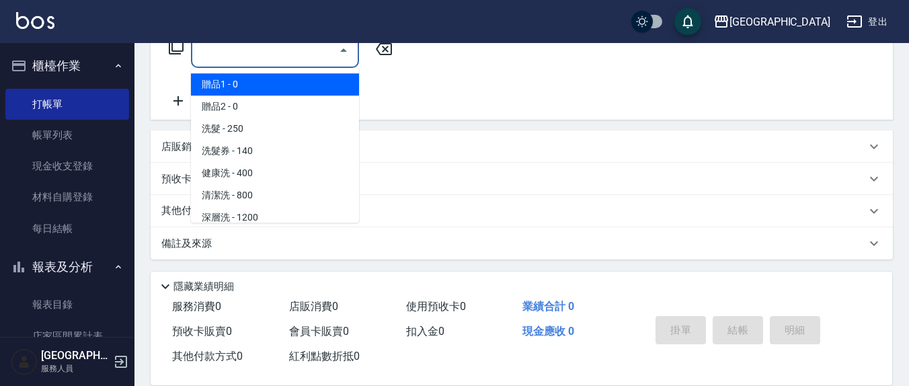
click at [231, 52] on input "服務名稱/代號" at bounding box center [265, 50] width 136 height 24
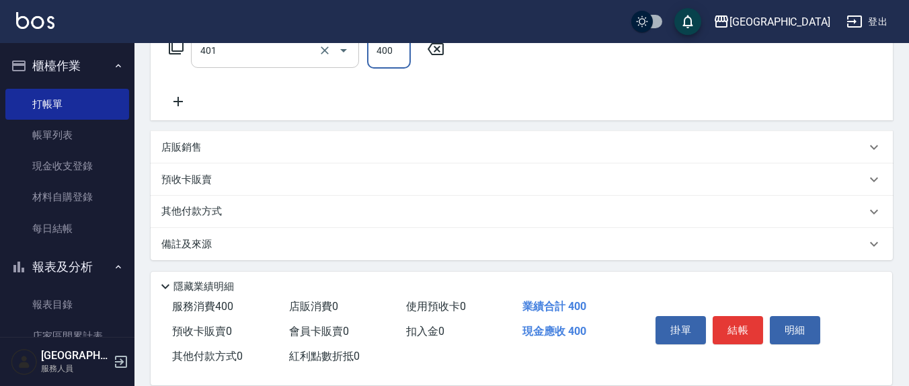
type input "剪髮(401)"
type input "350"
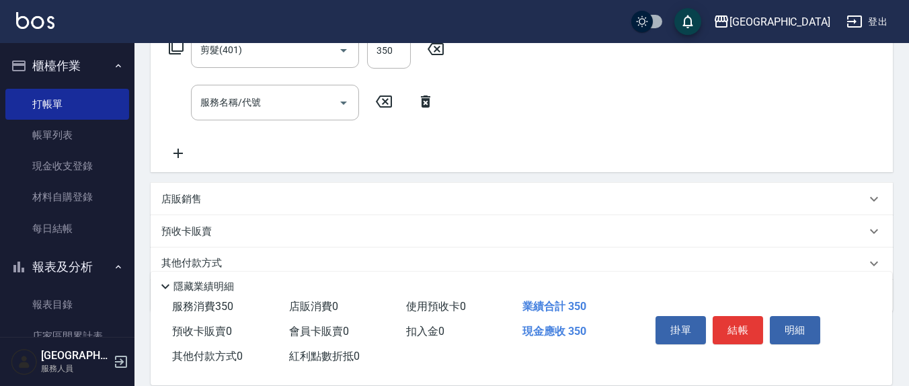
drag, startPoint x: 188, startPoint y: 195, endPoint x: 202, endPoint y: 206, distance: 18.3
click at [188, 195] on p "店販銷售" at bounding box center [181, 199] width 40 height 14
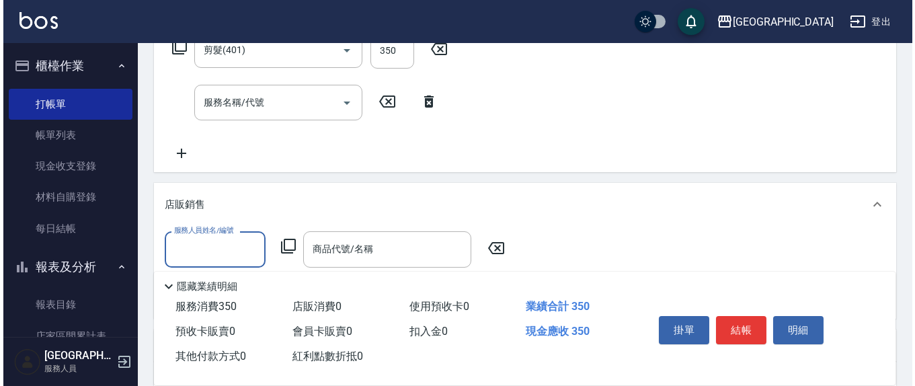
scroll to position [0, 0]
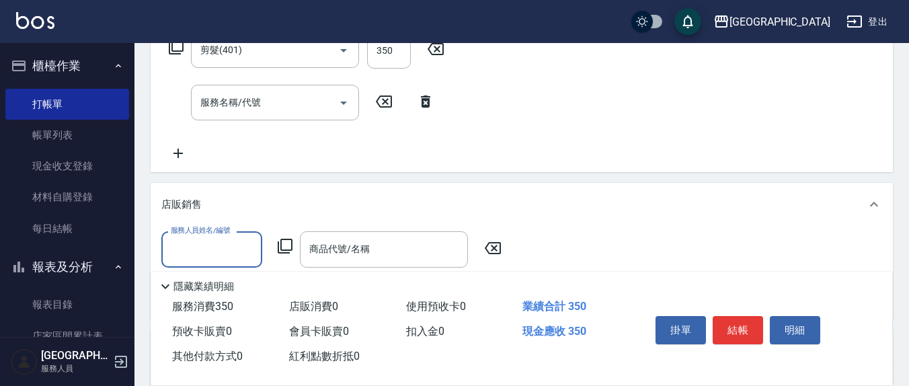
click at [214, 240] on input "服務人員姓名/編號" at bounding box center [211, 249] width 89 height 24
type input "[PERSON_NAME]7"
click at [292, 247] on icon at bounding box center [285, 246] width 15 height 15
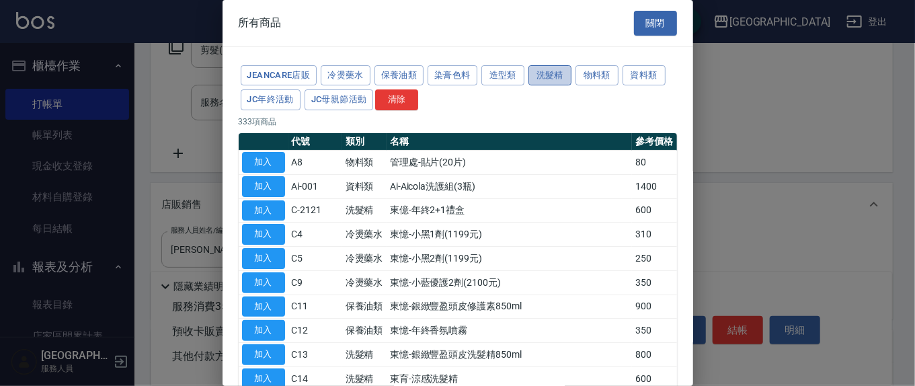
click at [548, 73] on button "洗髮精" at bounding box center [549, 75] width 43 height 21
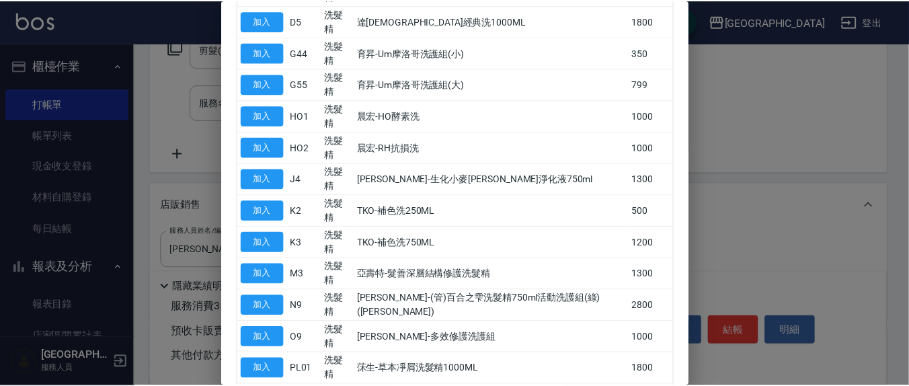
scroll to position [420, 0]
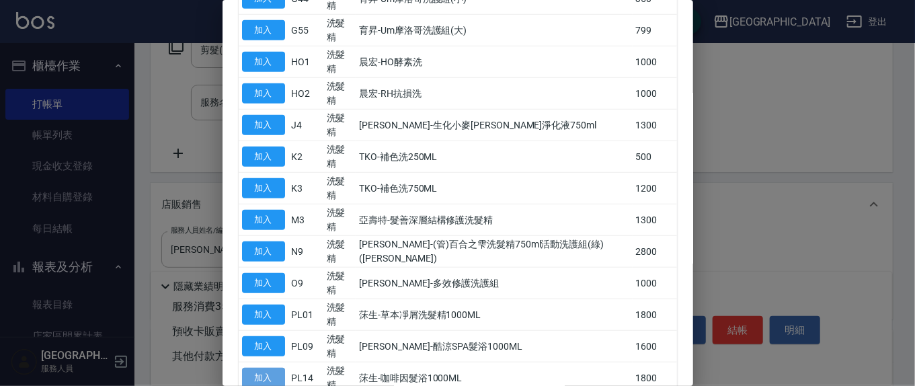
click at [264, 368] on button "加入" at bounding box center [263, 378] width 43 height 21
type input "莯生-咖啡因髮浴1000ML"
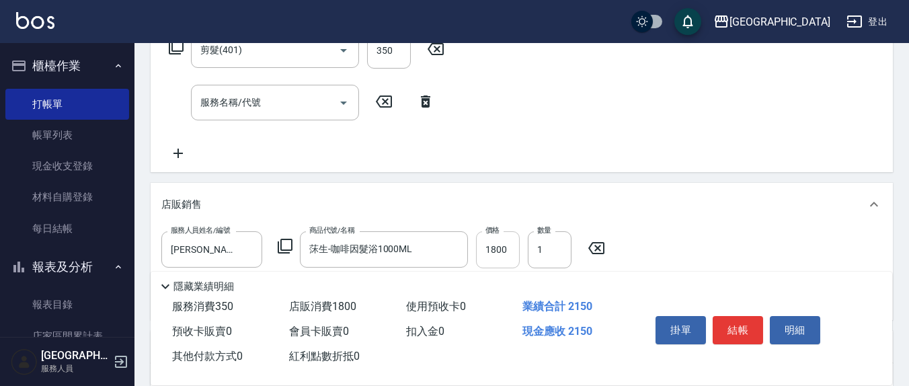
click at [514, 249] on input "1800" at bounding box center [498, 249] width 44 height 36
type input "1530"
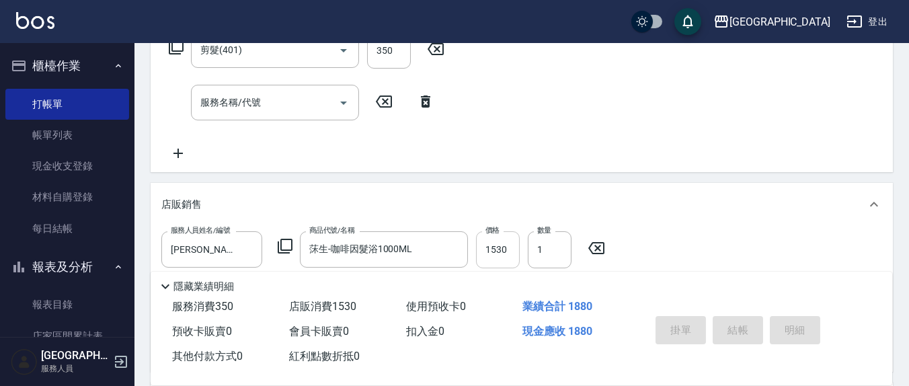
type input "[DATE] 15:33"
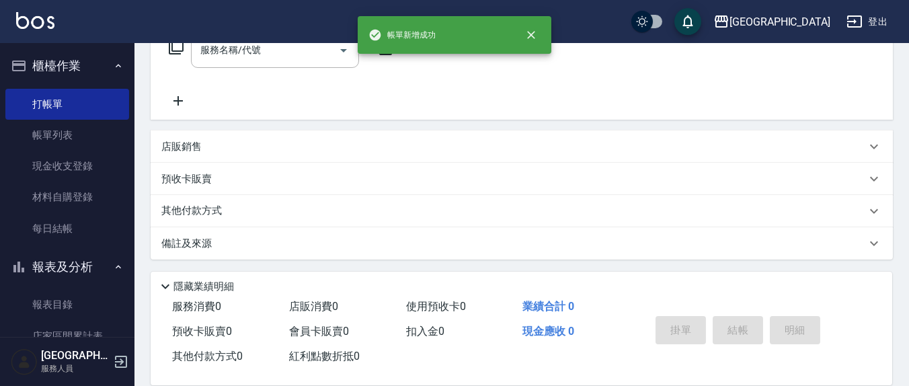
scroll to position [0, 0]
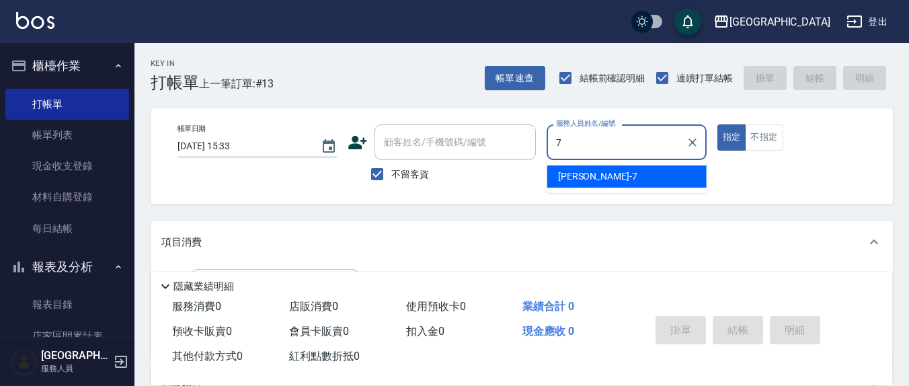
type input "7"
type input "401"
type input "[PERSON_NAME]7"
type input "剪髮(401)"
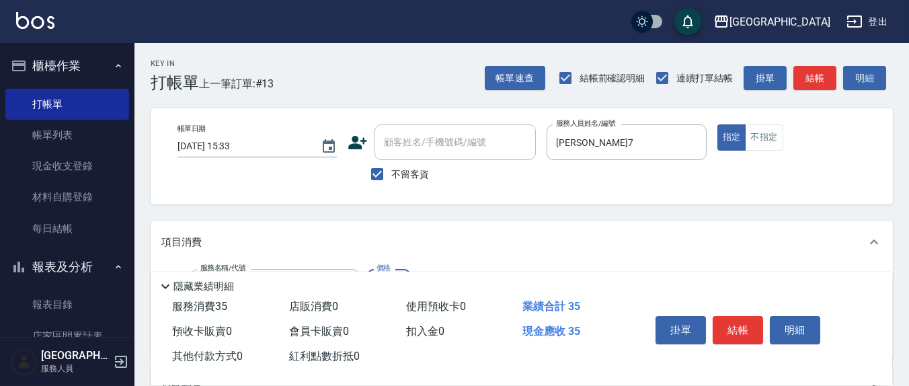
type input "350"
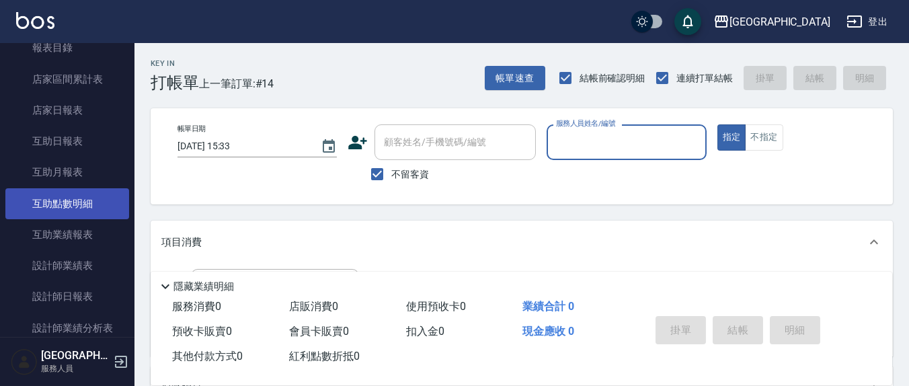
scroll to position [280, 0]
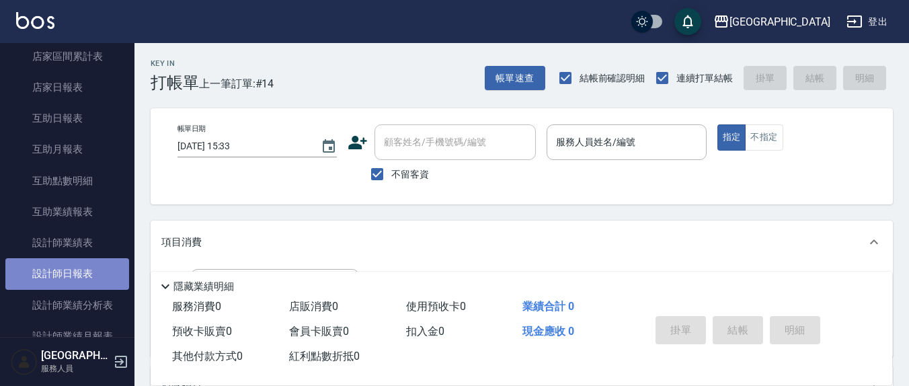
click at [77, 269] on link "設計師日報表" at bounding box center [67, 273] width 124 height 31
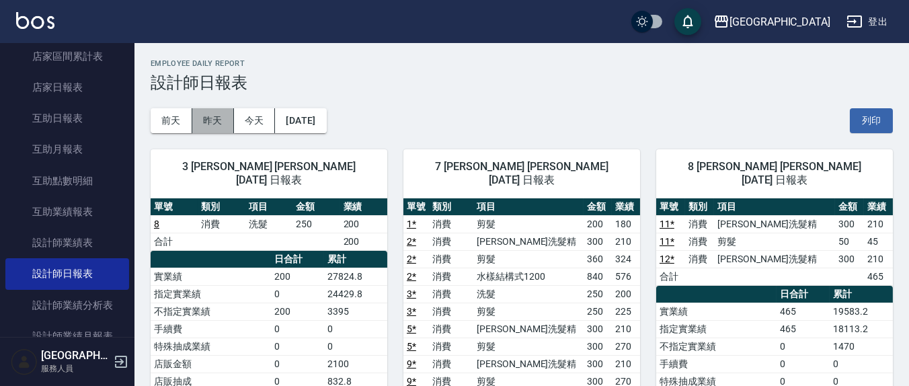
drag, startPoint x: 214, startPoint y: 118, endPoint x: 223, endPoint y: 128, distance: 13.8
click at [217, 120] on button "昨天" at bounding box center [213, 120] width 42 height 25
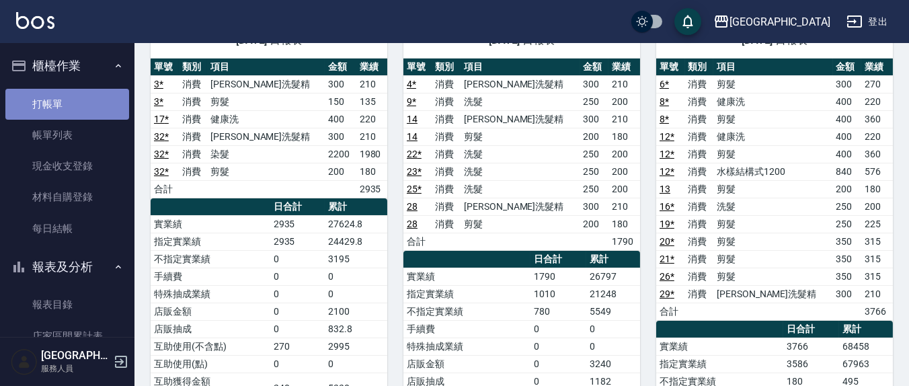
click at [74, 107] on link "打帳單" at bounding box center [67, 104] width 124 height 31
